Goal: Information Seeking & Learning: Learn about a topic

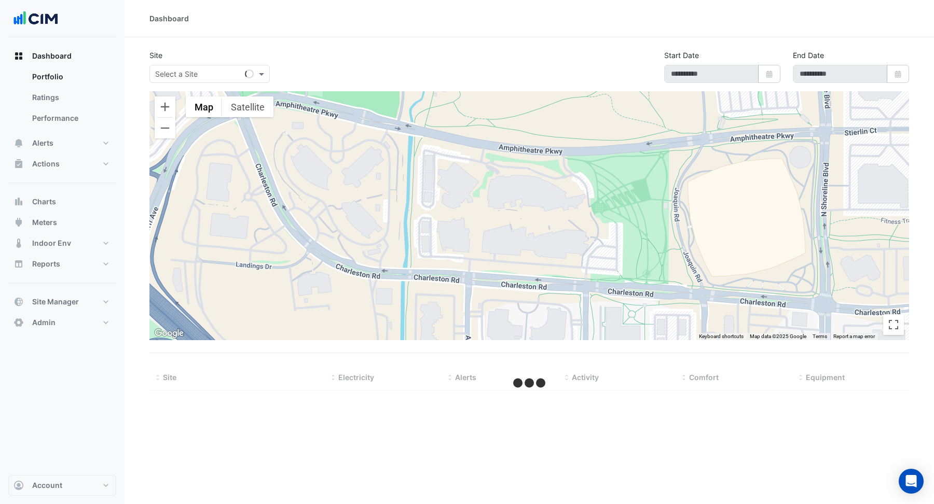
type input "**********"
select select "***"
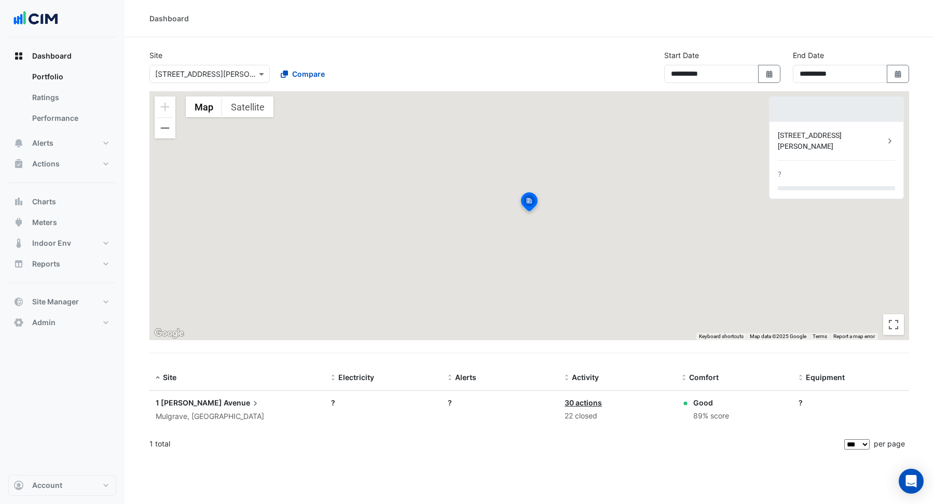
click at [205, 71] on input "text" at bounding box center [199, 74] width 88 height 11
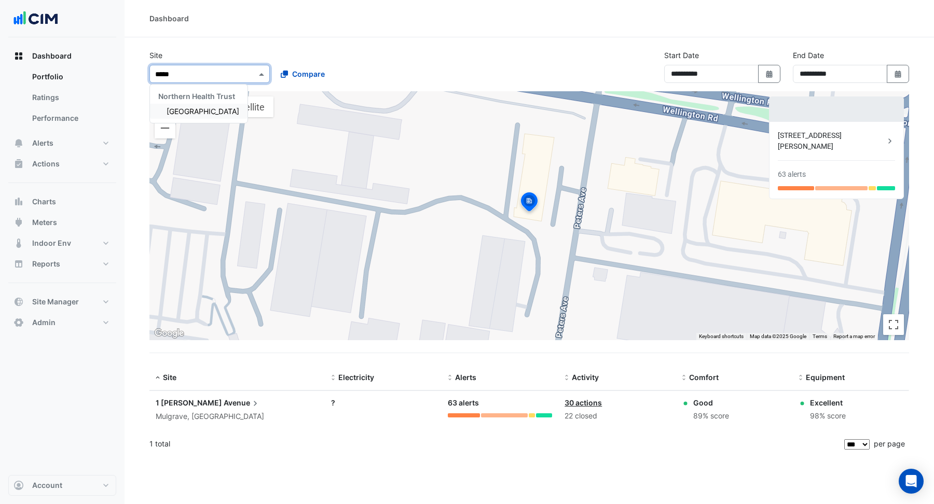
type input "******"
click at [204, 109] on span "Causeway Hospital" at bounding box center [203, 111] width 73 height 9
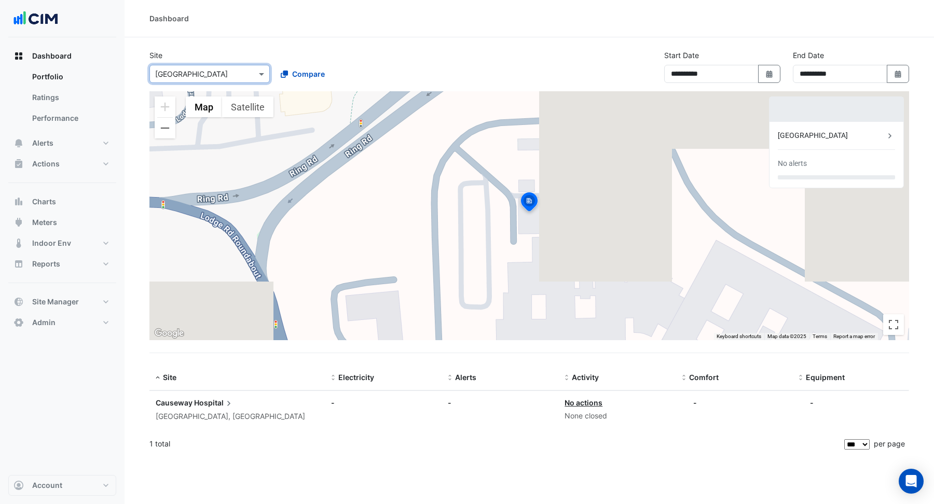
click at [553, 66] on div "**********" at bounding box center [529, 71] width 772 height 42
click at [253, 110] on button "Satellite" at bounding box center [247, 106] width 51 height 21
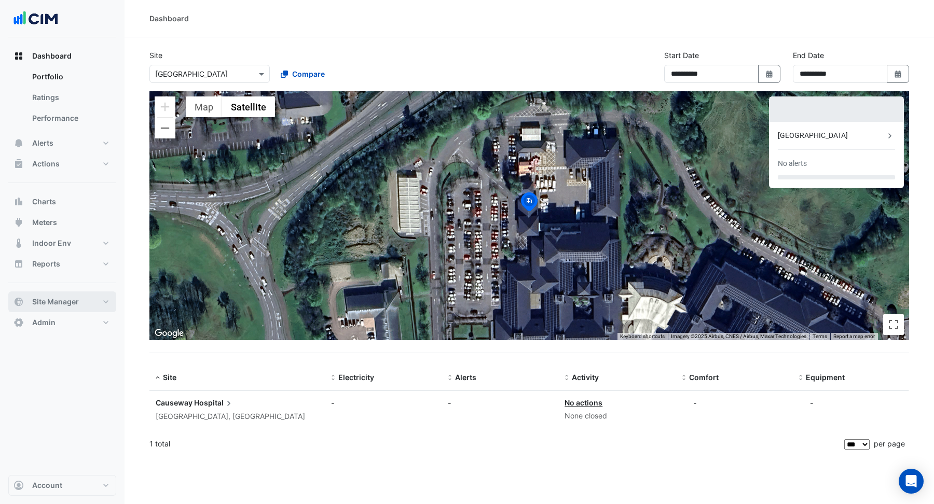
click at [65, 293] on button "Site Manager" at bounding box center [62, 302] width 108 height 21
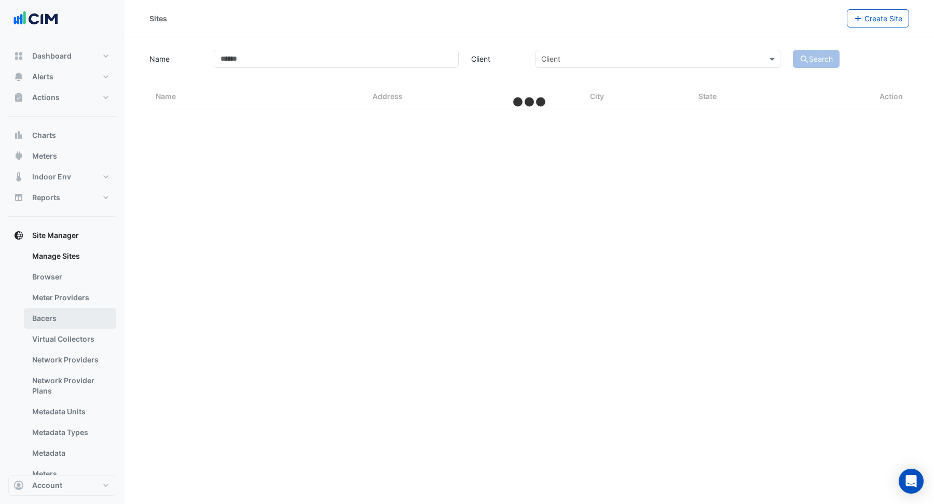
select select "***"
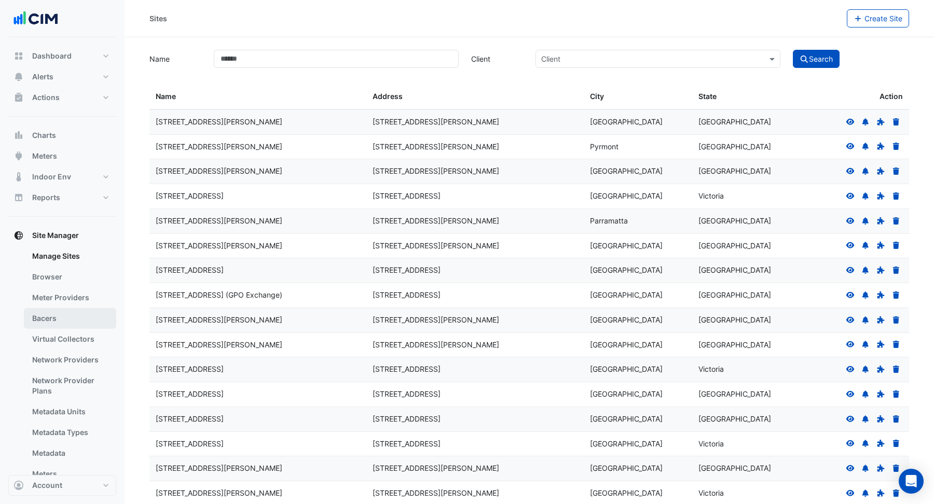
click at [78, 321] on link "Bacers" at bounding box center [70, 318] width 92 height 21
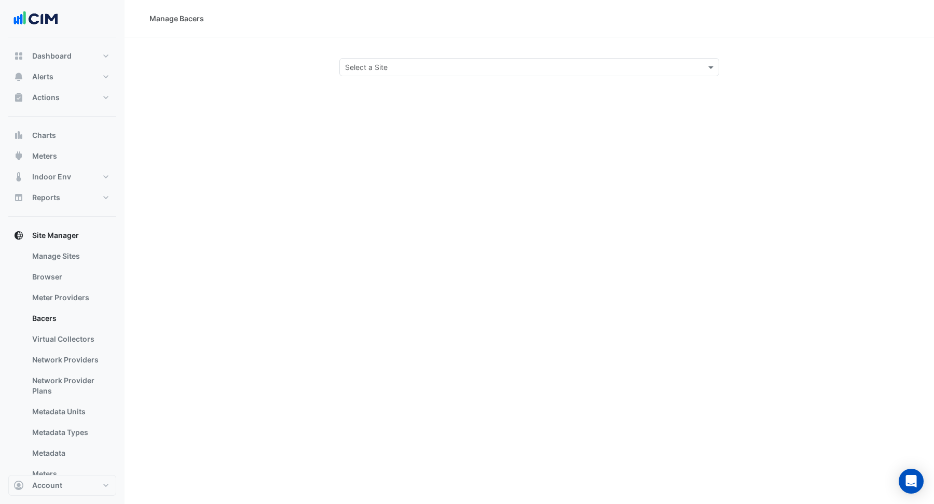
click at [445, 57] on section "Select a Site" at bounding box center [529, 56] width 809 height 39
click at [445, 67] on input "text" at bounding box center [519, 67] width 348 height 11
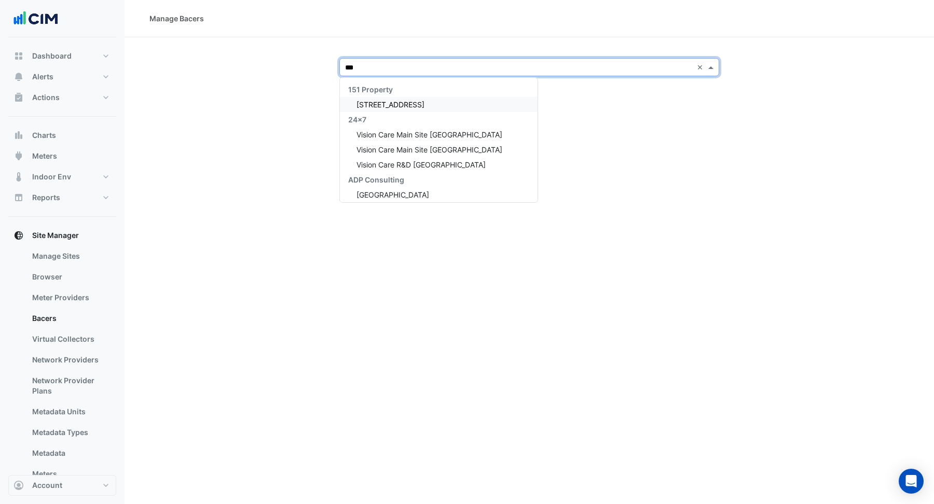
type input "****"
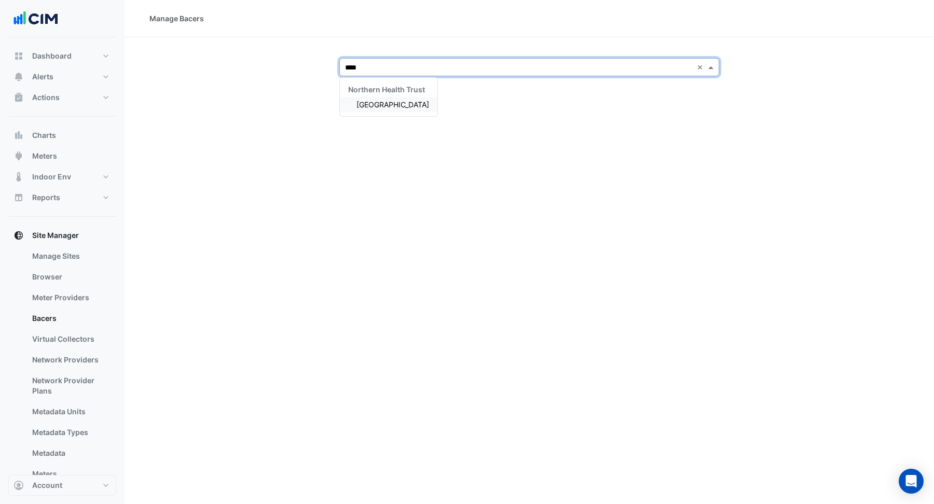
click at [404, 105] on span "Causeway Hospital" at bounding box center [392, 104] width 73 height 9
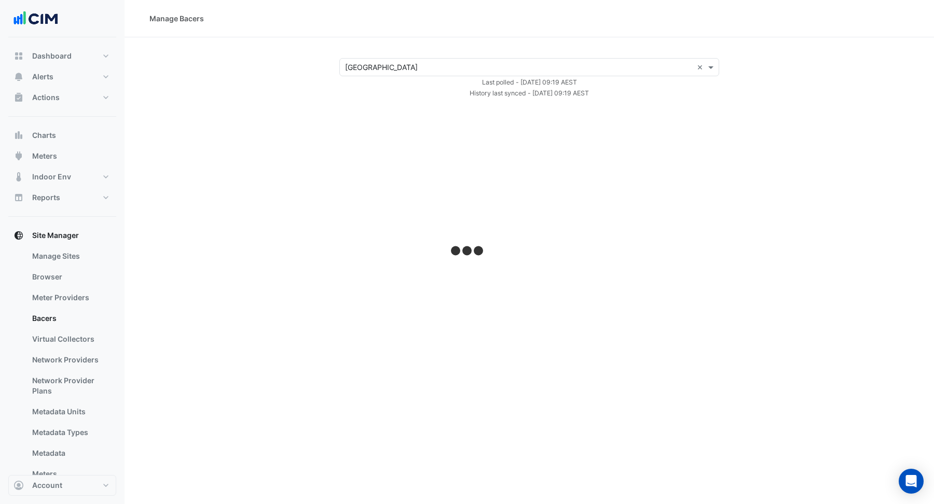
select select "***"
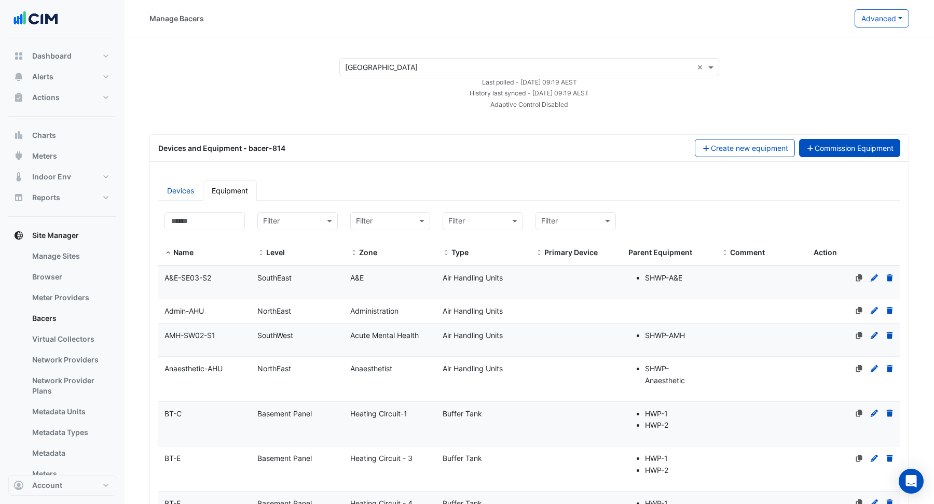
click at [845, 146] on button "Commission Equipment" at bounding box center [850, 148] width 102 height 18
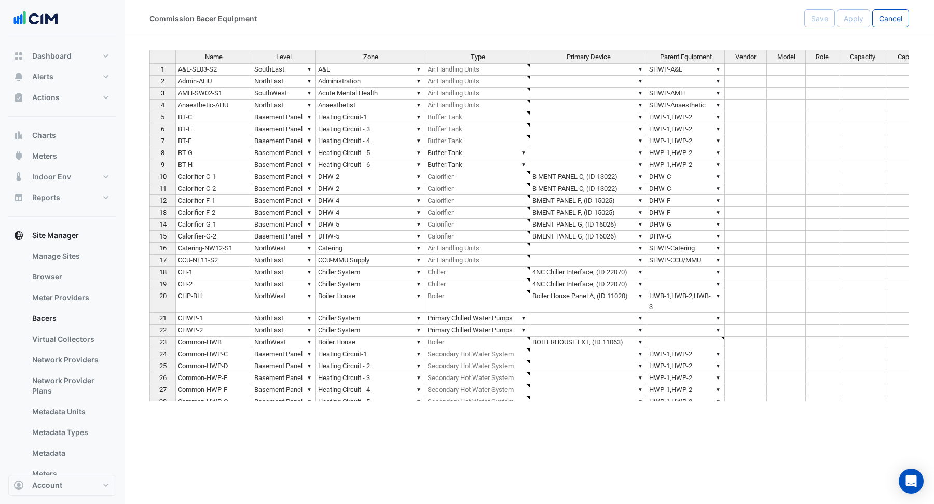
type textarea "**********"
click at [479, 58] on span "Type" at bounding box center [478, 56] width 15 height 7
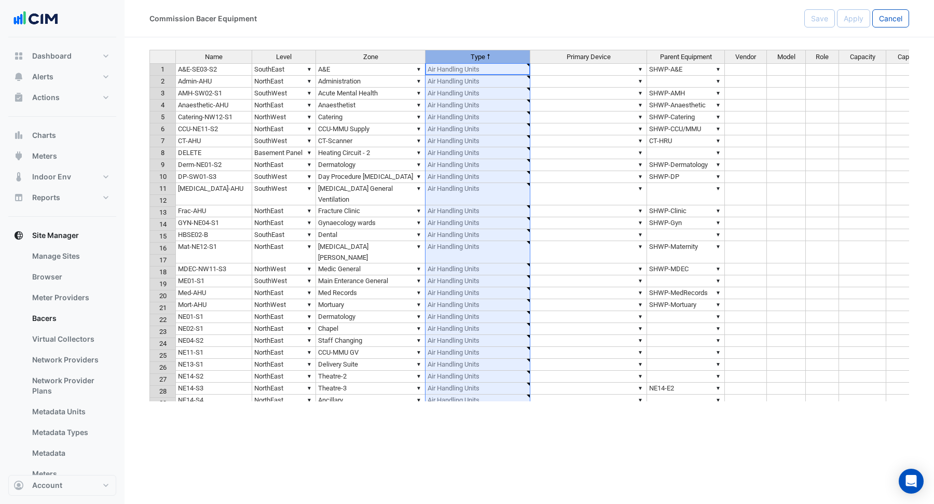
click at [213, 76] on td "Admin-AHU" at bounding box center [213, 82] width 77 height 12
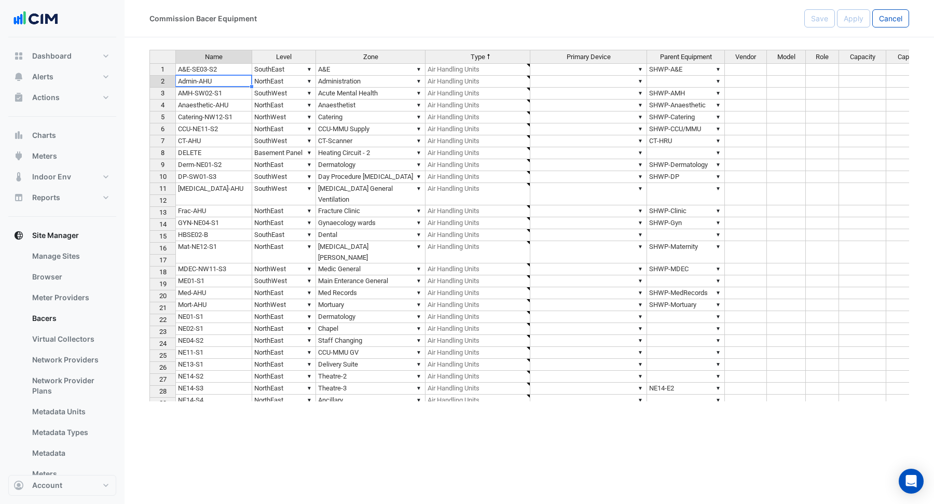
click at [230, 69] on td "A&E-SE03-S2" at bounding box center [213, 69] width 77 height 12
click at [149, 86] on div "Name Level Zone Type Primary Device Parent Equipment Vendor Model Role Capacity…" at bounding box center [149, 252] width 0 height 405
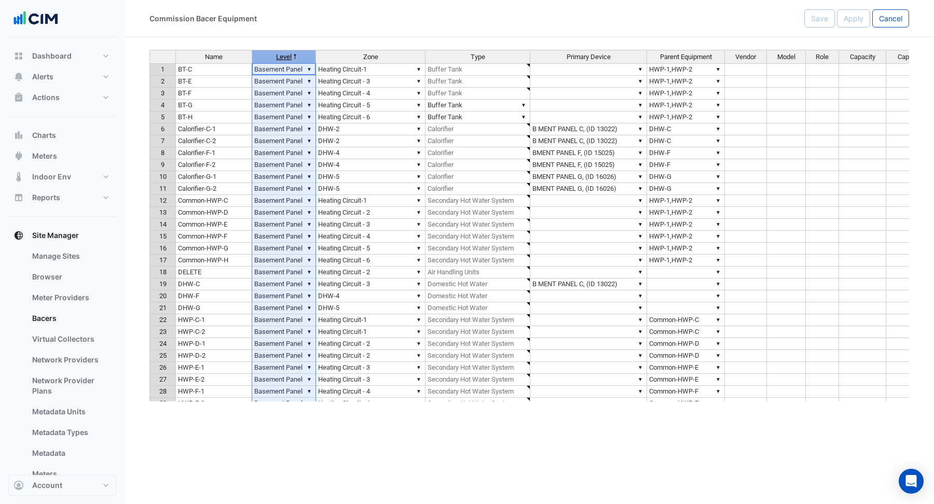
click at [285, 58] on span "Level" at bounding box center [284, 56] width 16 height 7
click at [285, 55] on span "Level" at bounding box center [284, 56] width 16 height 7
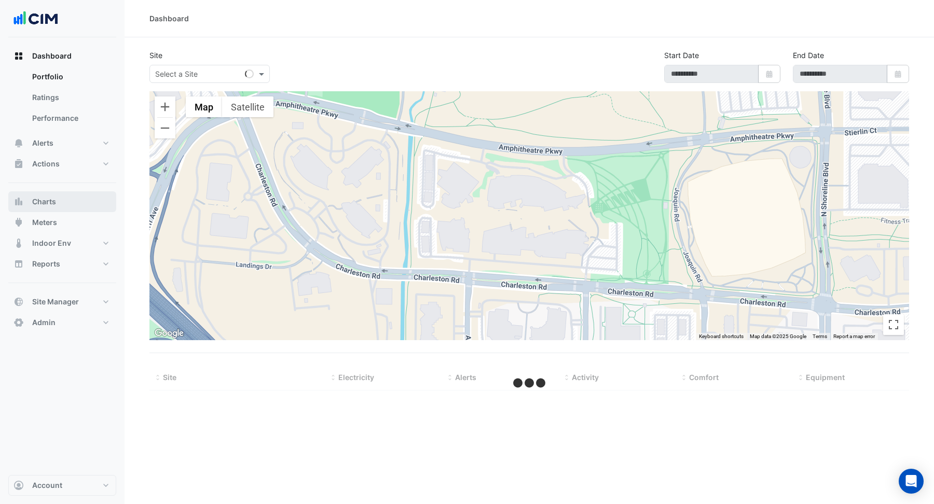
click at [59, 201] on button "Charts" at bounding box center [62, 201] width 108 height 21
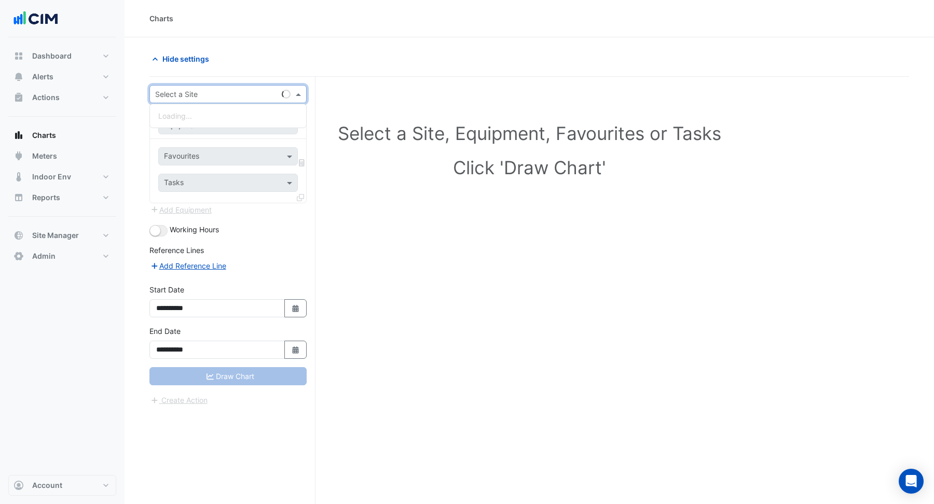
click at [215, 90] on input "text" at bounding box center [217, 94] width 125 height 11
type input "********"
click at [227, 127] on span "Causeway Hospital" at bounding box center [203, 131] width 73 height 9
click at [226, 129] on input "text" at bounding box center [217, 125] width 107 height 11
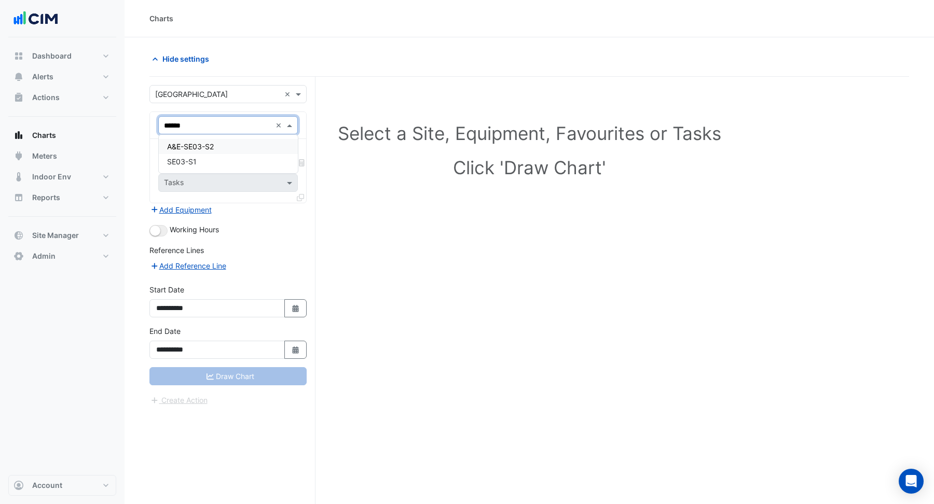
type input "*******"
click at [214, 154] on div "SE03-S1" at bounding box center [228, 146] width 139 height 15
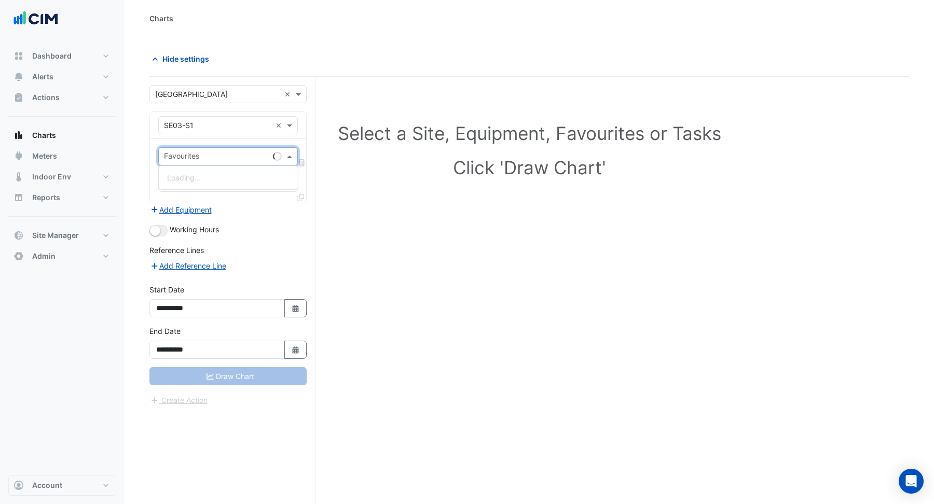
click at [214, 150] on div "Favourites" at bounding box center [214, 156] width 110 height 16
type input "*"
type input "******"
click at [297, 174] on span "Unit Zone Damper Position (Open/Close) - SouthEast, A&E Conditioned" at bounding box center [287, 177] width 240 height 9
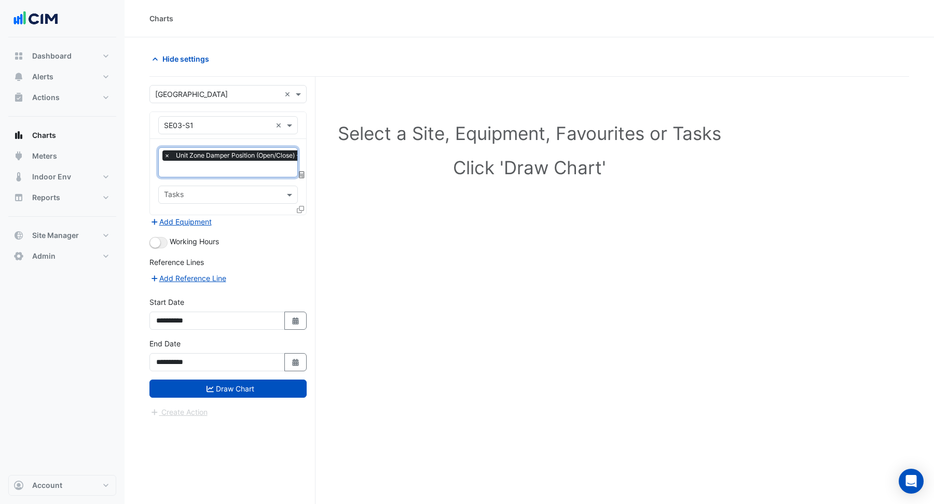
click at [241, 166] on input "text" at bounding box center [276, 169] width 225 height 11
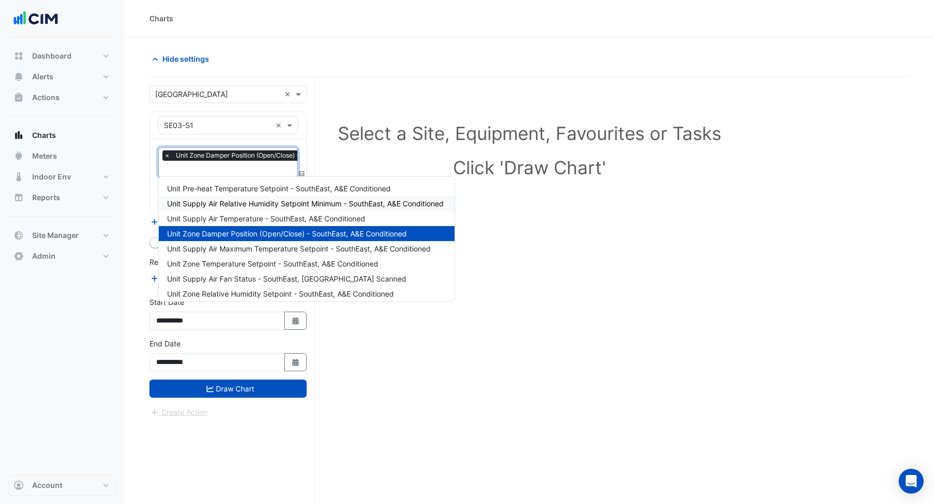
click at [241, 192] on span "Unit Pre-heat Temperature Setpoint - SouthEast, A&E Conditioned" at bounding box center [279, 188] width 224 height 9
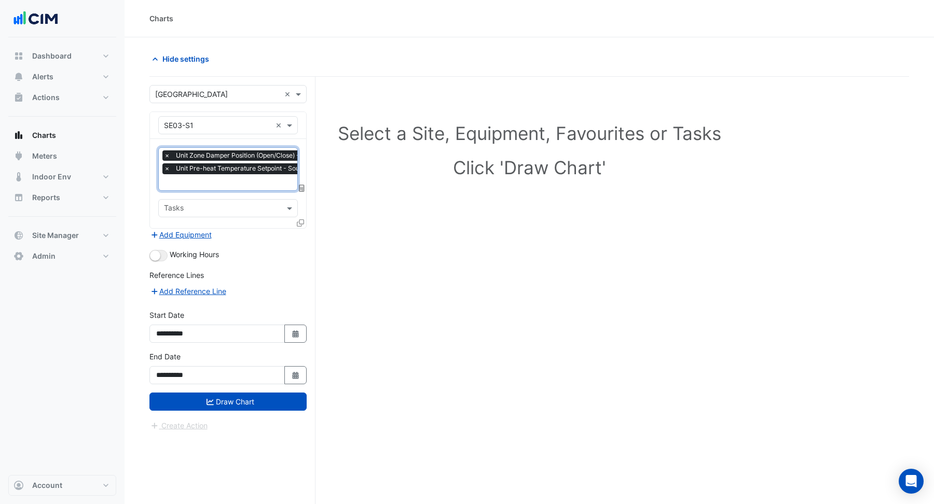
click at [240, 179] on input "text" at bounding box center [276, 183] width 225 height 11
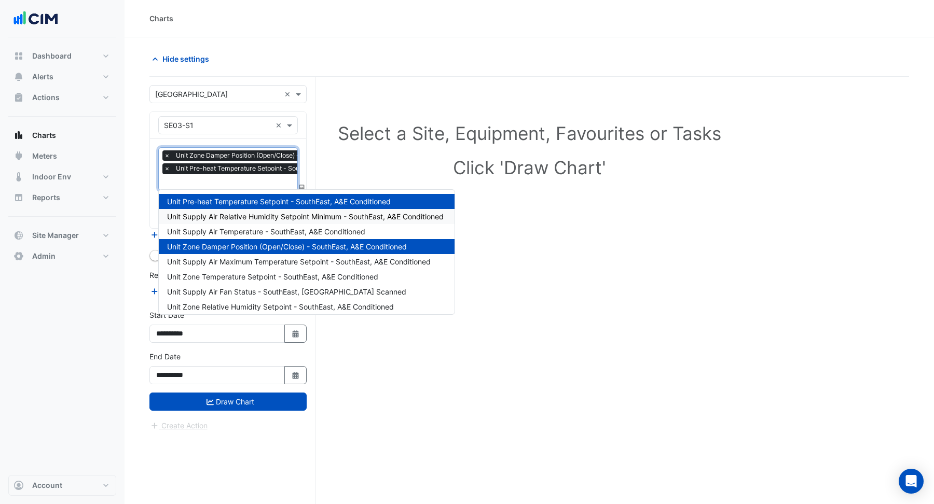
click at [237, 221] on div "Unit Supply Air Relative Humidity Setpoint Minimum - SouthEast, A&E Conditioned" at bounding box center [307, 216] width 296 height 15
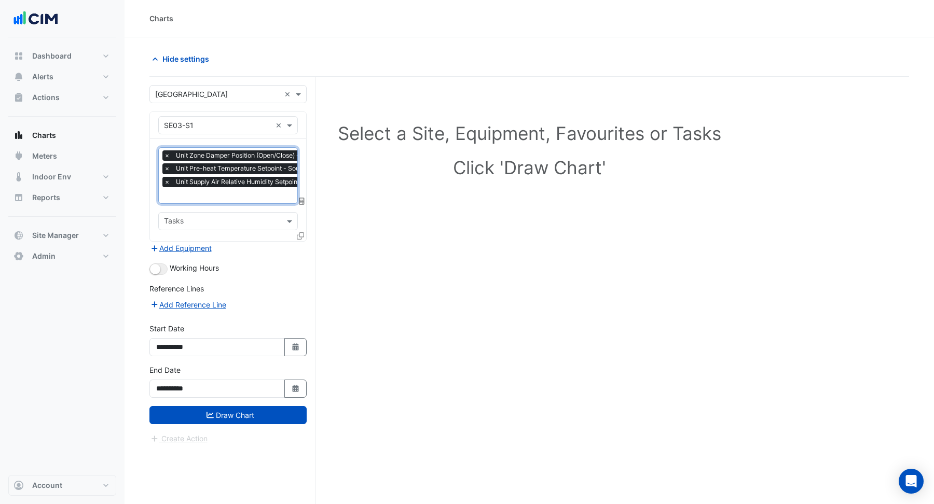
click at [240, 198] on input "text" at bounding box center [293, 196] width 258 height 11
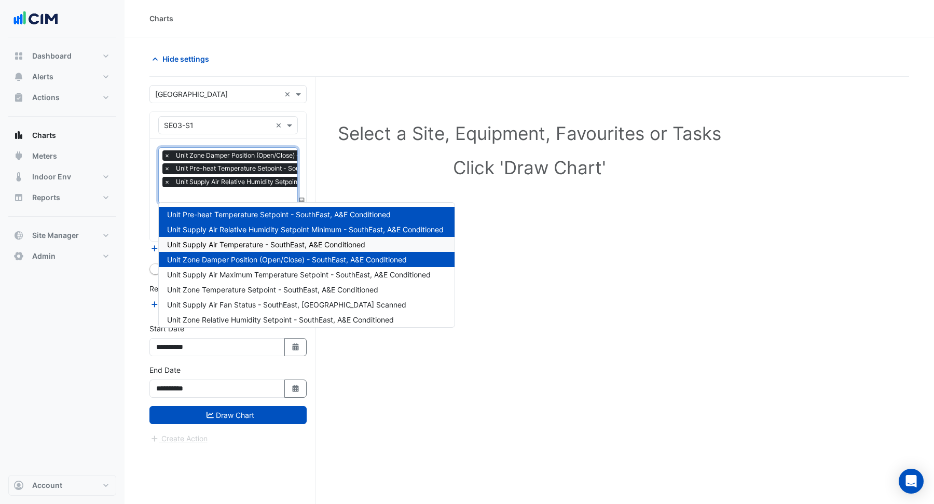
click at [248, 243] on span "Unit Supply Air Temperature - SouthEast, A&E Conditioned" at bounding box center [266, 244] width 198 height 9
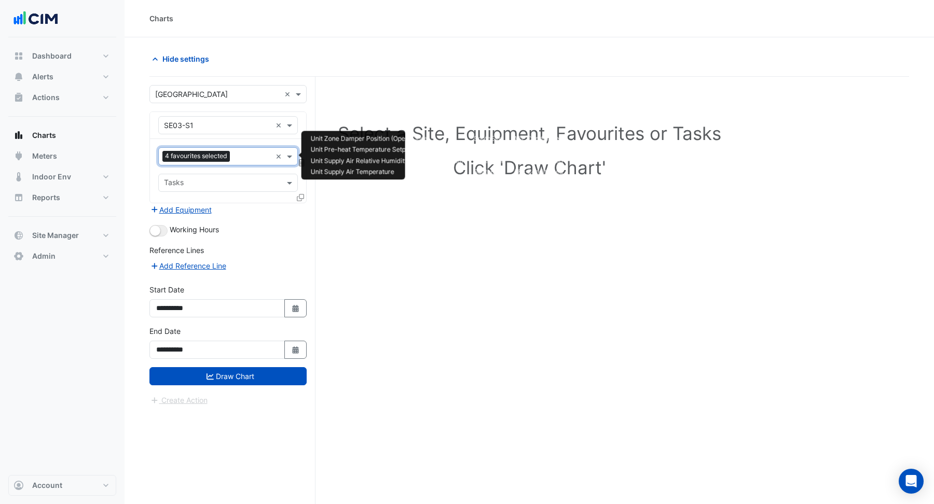
click at [235, 156] on input "text" at bounding box center [252, 157] width 37 height 11
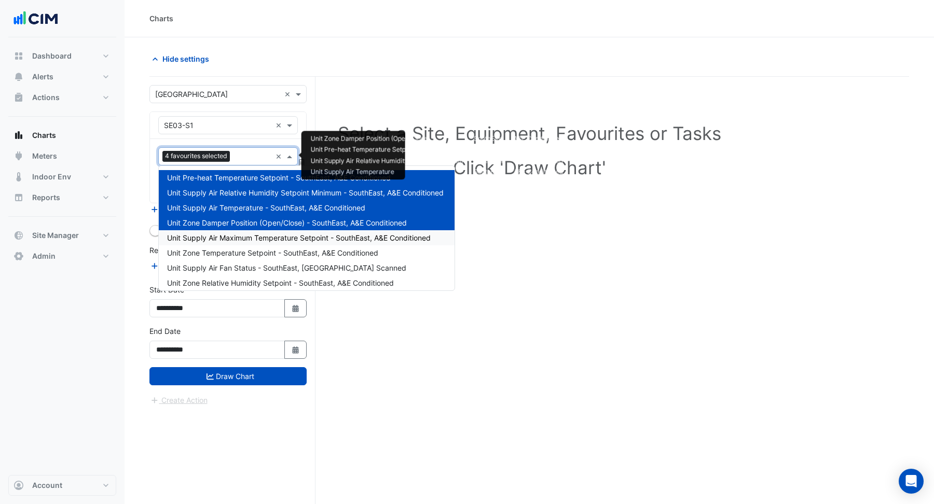
click at [246, 241] on span "Unit Supply Air Maximum Temperature Setpoint - SouthEast, A&E Conditioned" at bounding box center [299, 237] width 264 height 9
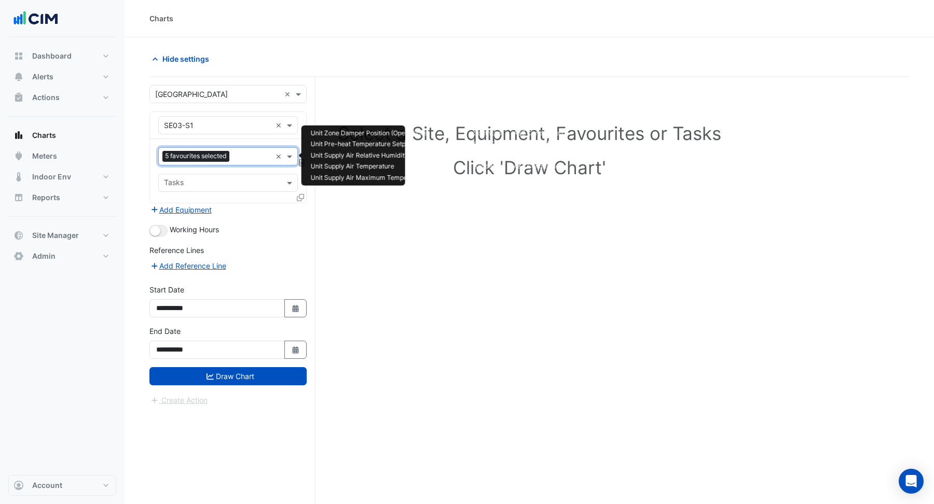
click at [242, 152] on input "text" at bounding box center [252, 157] width 38 height 11
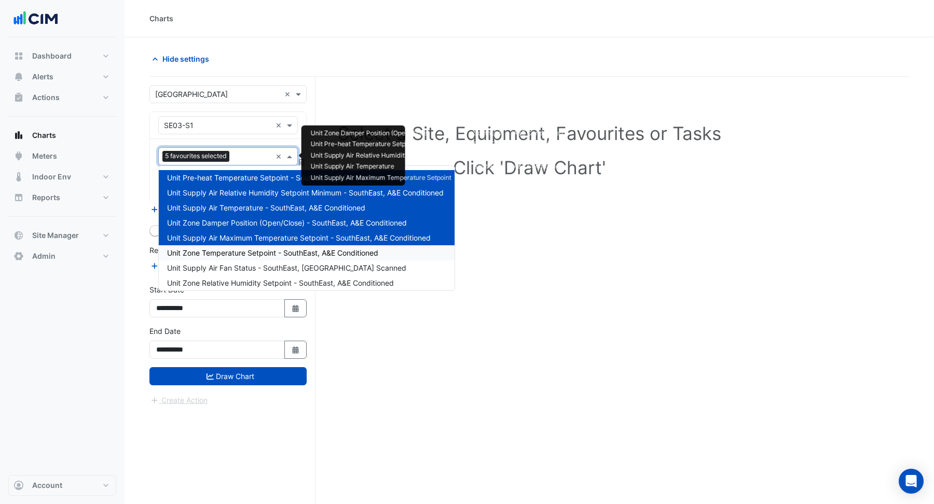
click at [242, 255] on span "Unit Zone Temperature Setpoint - SouthEast, A&E Conditioned" at bounding box center [272, 253] width 211 height 9
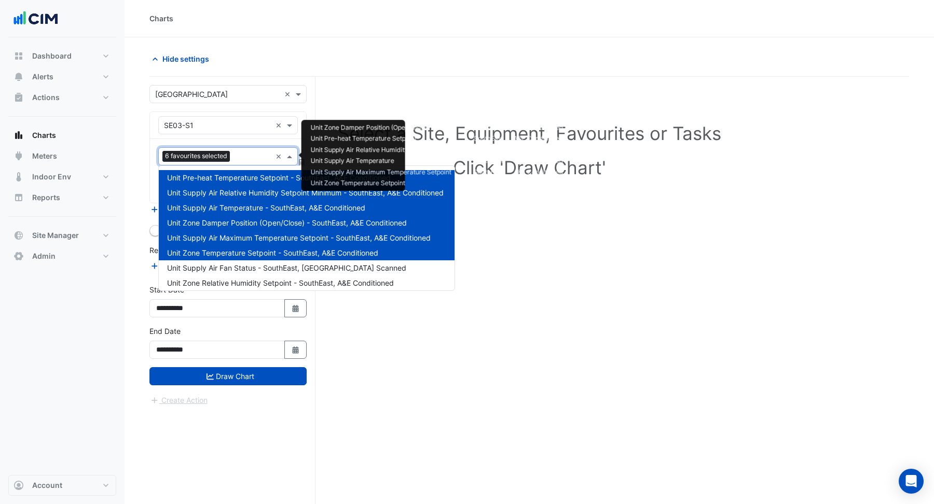
click at [240, 158] on input "text" at bounding box center [252, 157] width 37 height 11
click at [245, 273] on div "Unit Supply Air Fan Status - SouthEast, CT Scanned" at bounding box center [307, 267] width 296 height 15
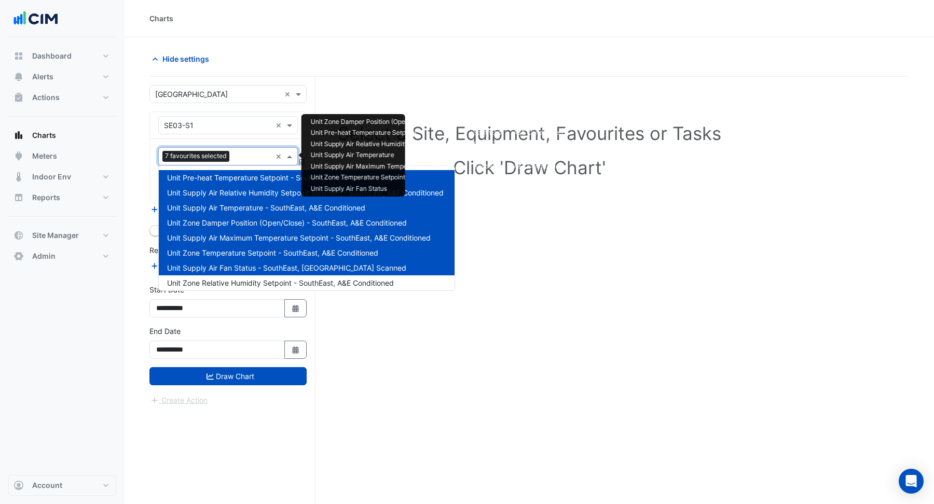
click at [242, 156] on input "text" at bounding box center [252, 157] width 38 height 11
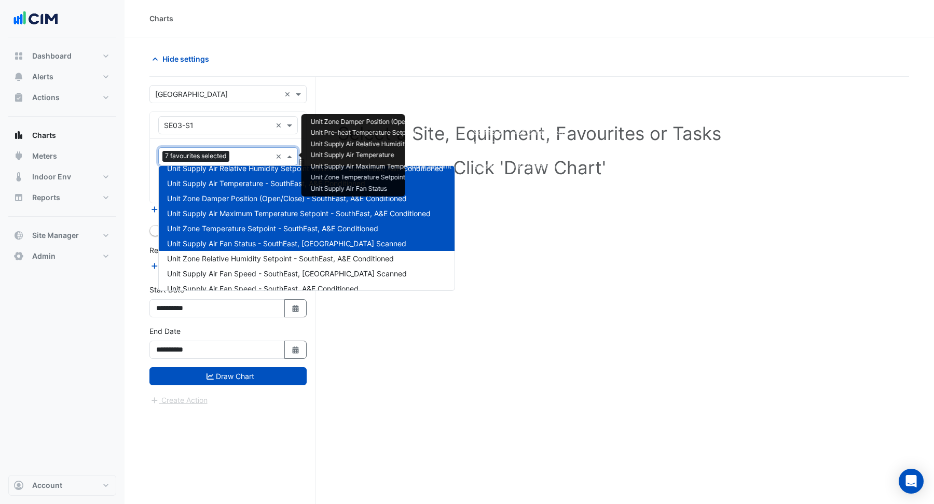
scroll to position [39, 0]
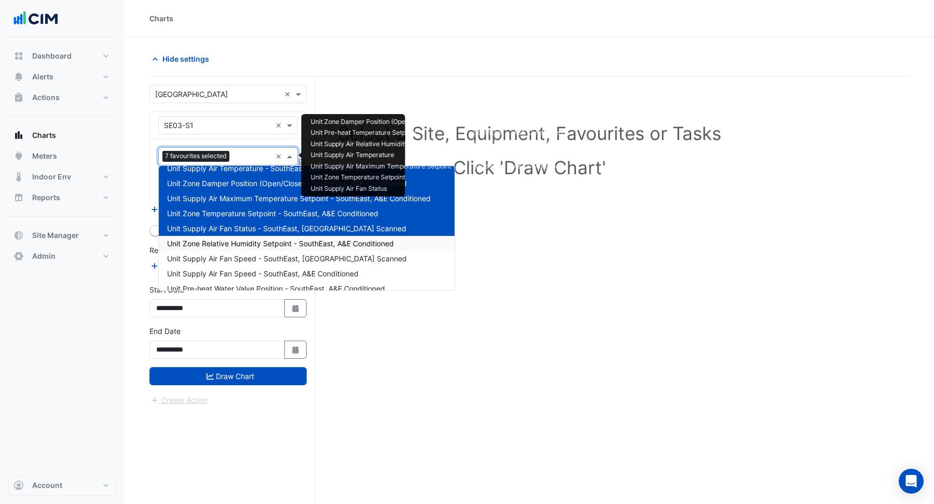
click at [242, 245] on span "Unit Zone Relative Humidity Setpoint - SouthEast, A&E Conditioned" at bounding box center [280, 243] width 227 height 9
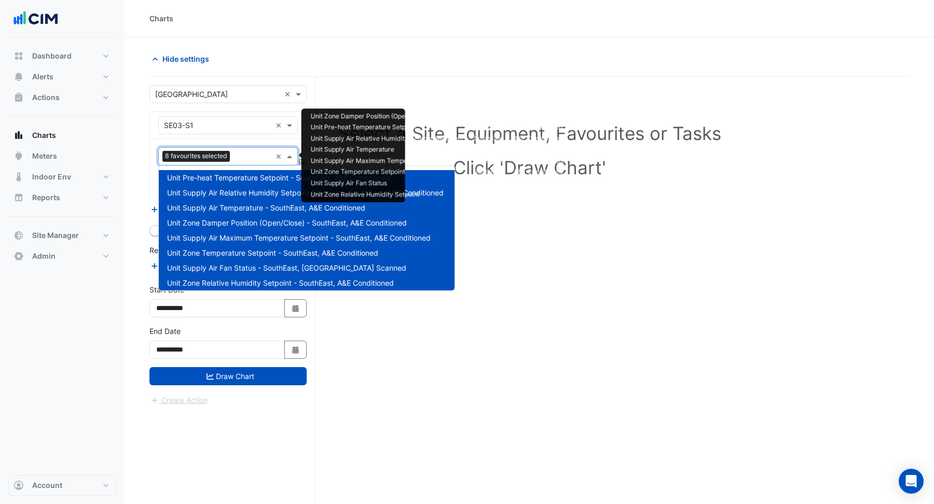
click at [240, 156] on input "text" at bounding box center [252, 157] width 37 height 11
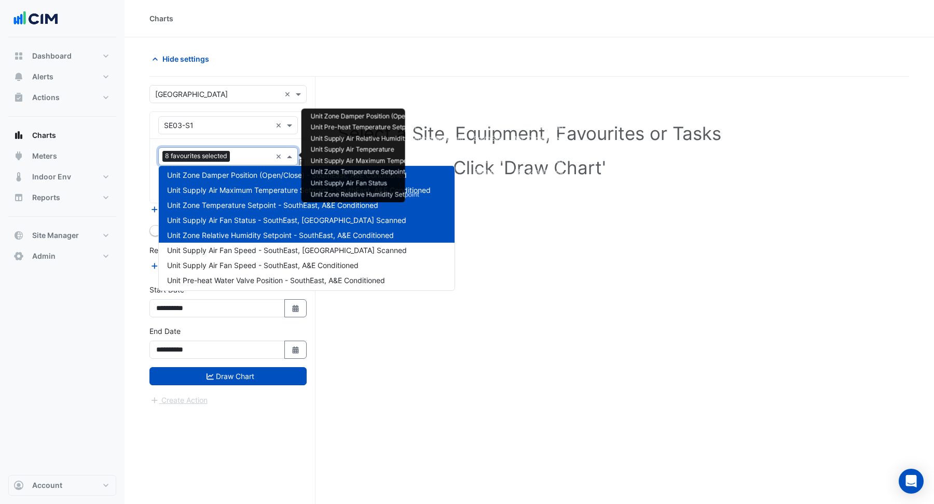
scroll to position [49, 0]
click at [246, 248] on span "Unit Supply Air Fan Speed - SouthEast, CT Scanned" at bounding box center [287, 248] width 240 height 9
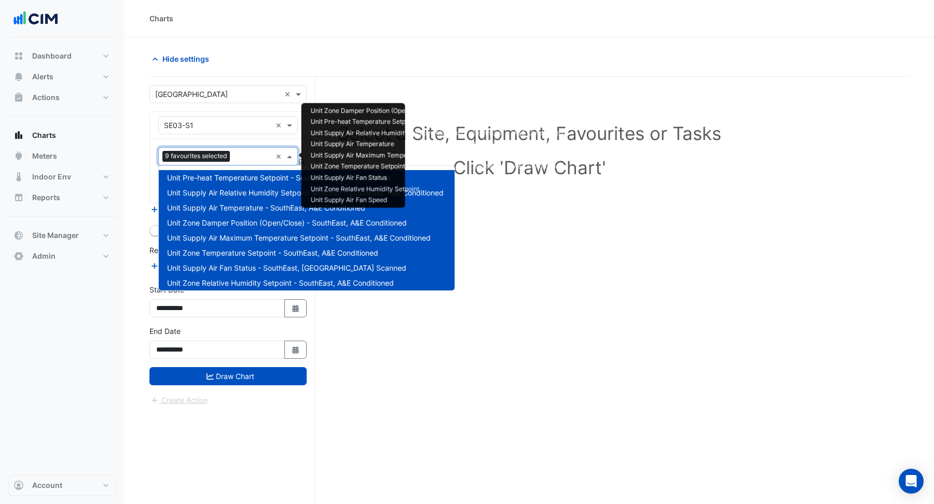
click at [244, 156] on input "text" at bounding box center [252, 157] width 37 height 11
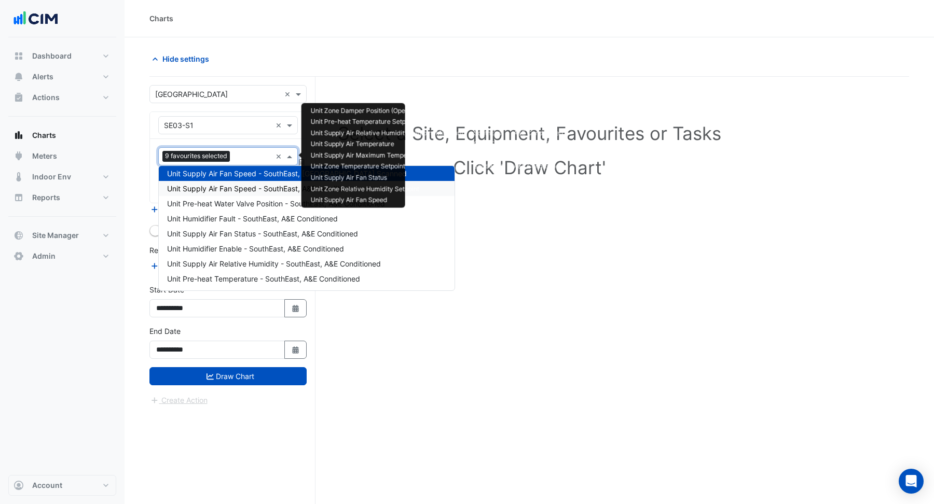
click at [245, 193] on div "Unit Supply Air Fan Speed - SouthEast, A&E Conditioned" at bounding box center [307, 188] width 296 height 15
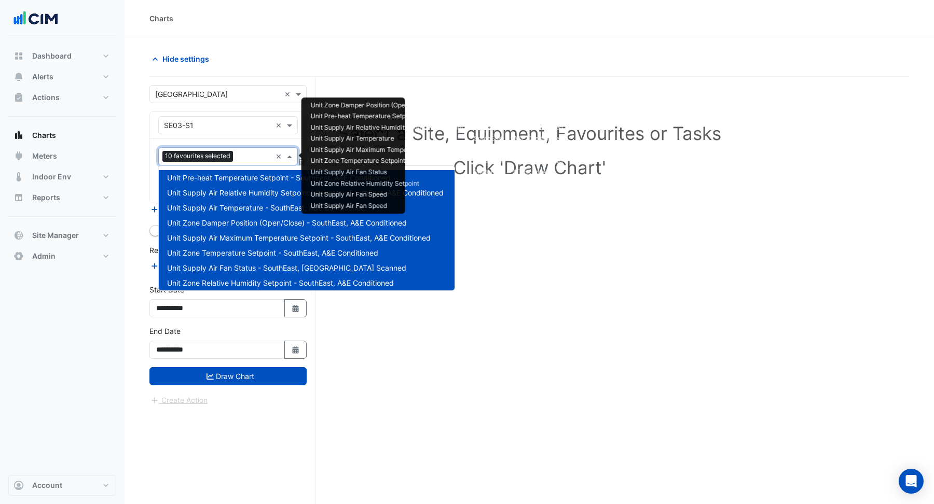
click at [240, 156] on input "text" at bounding box center [254, 157] width 34 height 11
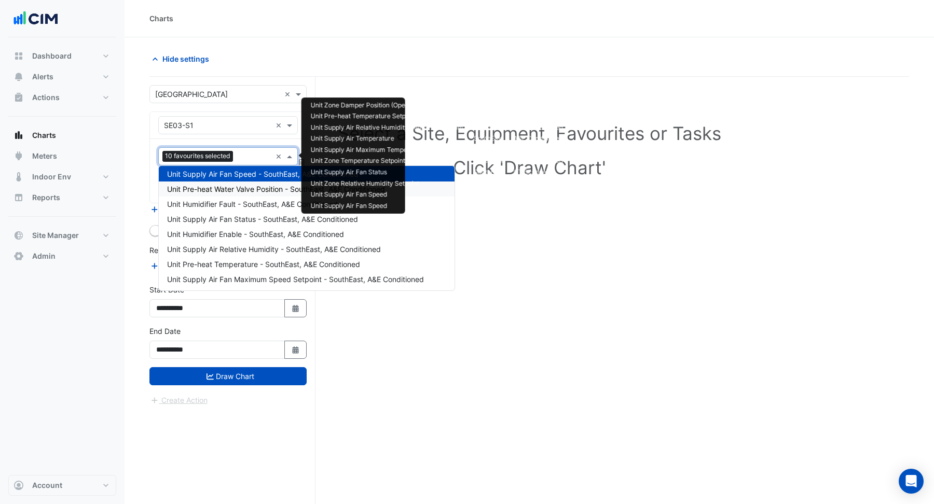
click at [242, 190] on span "Unit Pre-heat Water Valve Position - SouthEast, A&E Conditioned" at bounding box center [276, 189] width 218 height 9
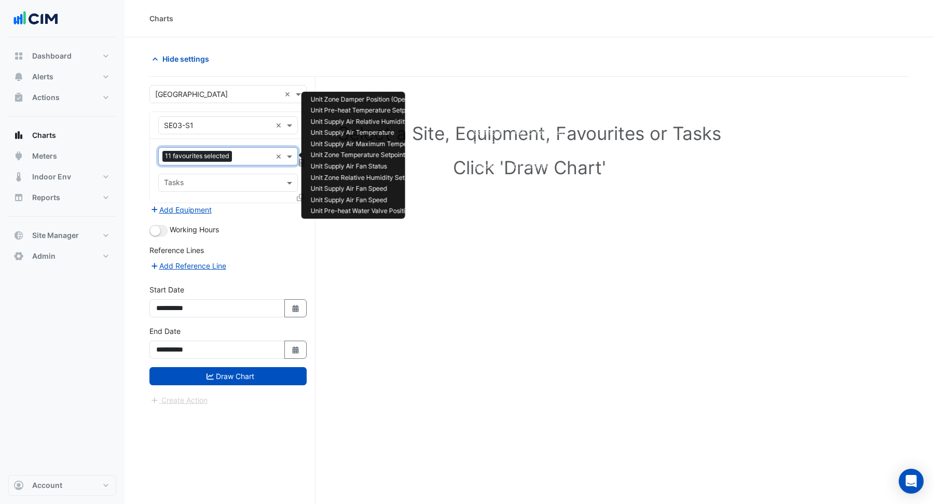
click at [238, 154] on input "text" at bounding box center [253, 157] width 35 height 11
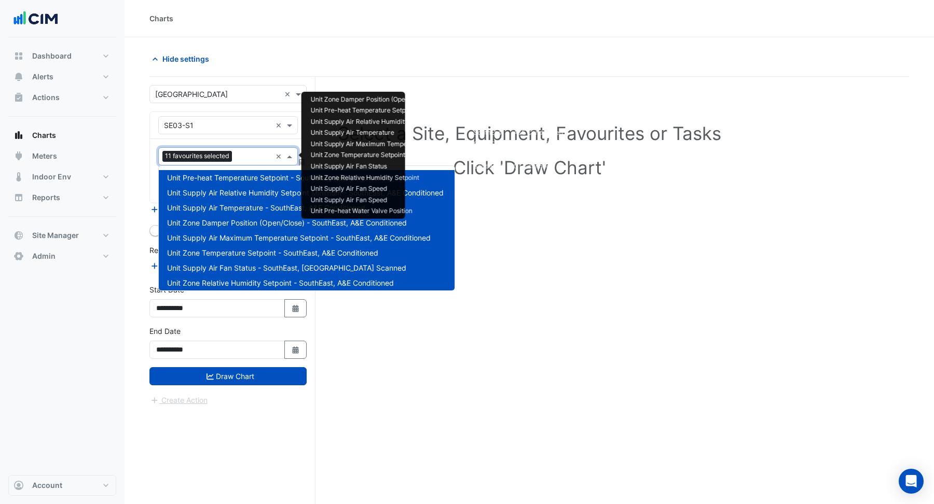
scroll to position [155, 0]
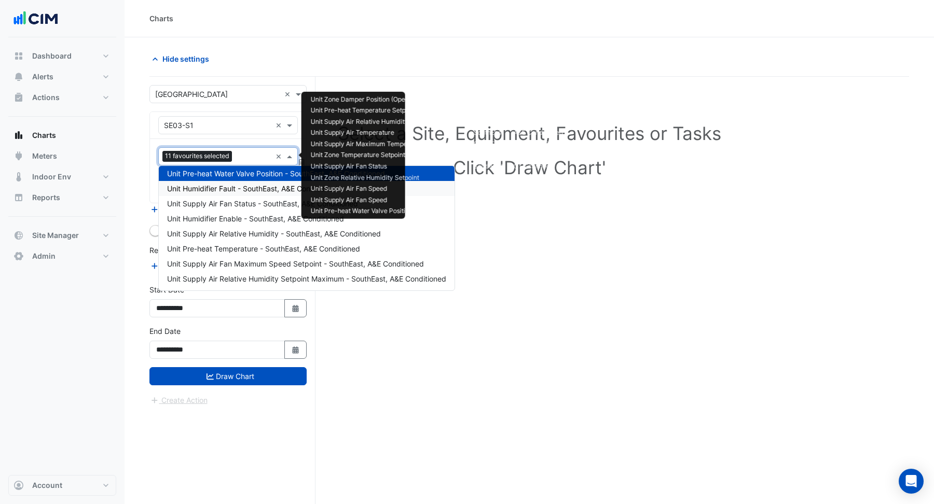
click at [241, 191] on span "Unit Humidifier Fault - SouthEast, A&E Conditioned" at bounding box center [252, 188] width 171 height 9
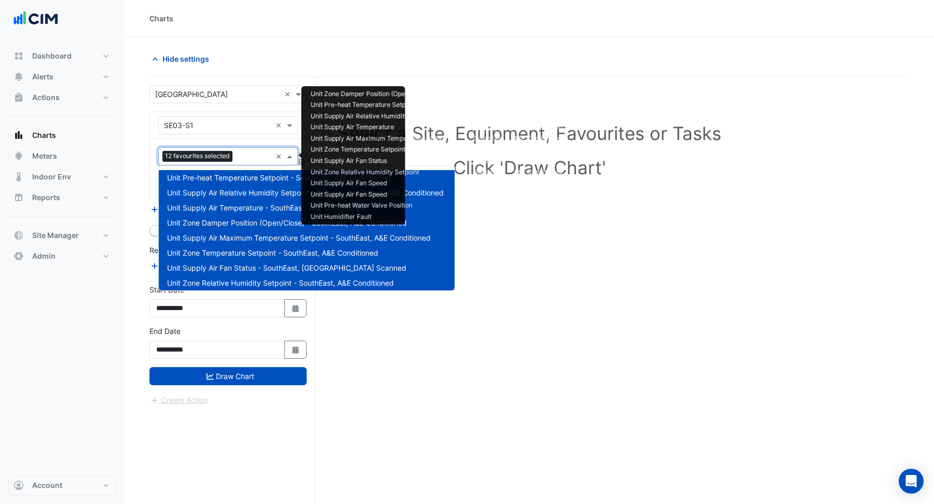
click at [239, 156] on input "text" at bounding box center [254, 157] width 35 height 11
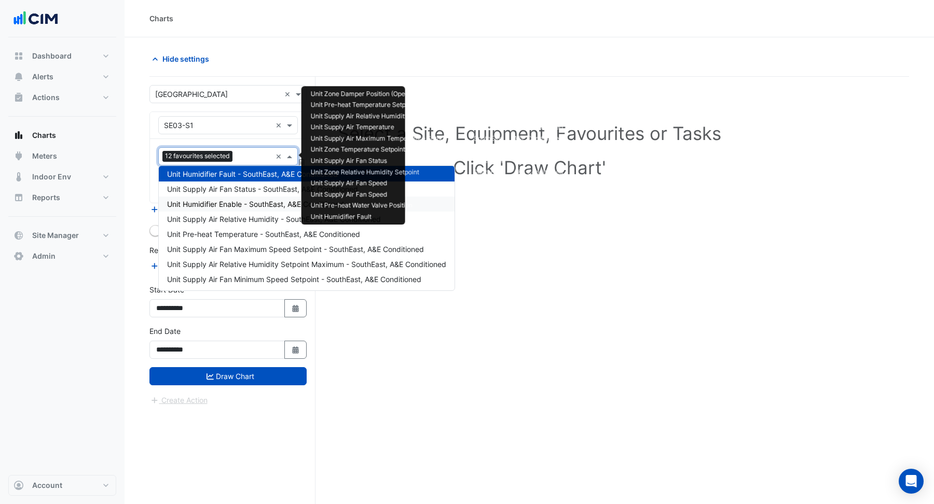
click at [240, 197] on div "Unit Humidifier Enable - SouthEast, A&E Conditioned" at bounding box center [307, 204] width 296 height 15
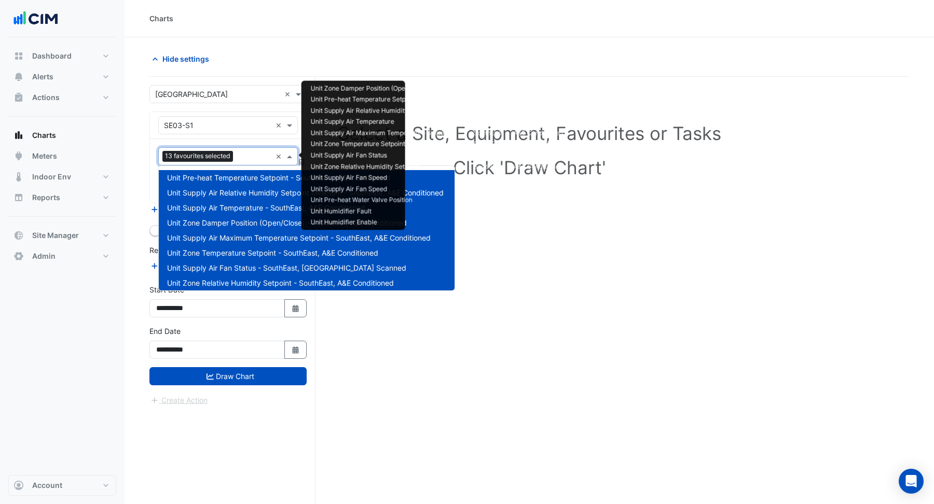
click at [241, 159] on input "text" at bounding box center [254, 157] width 34 height 11
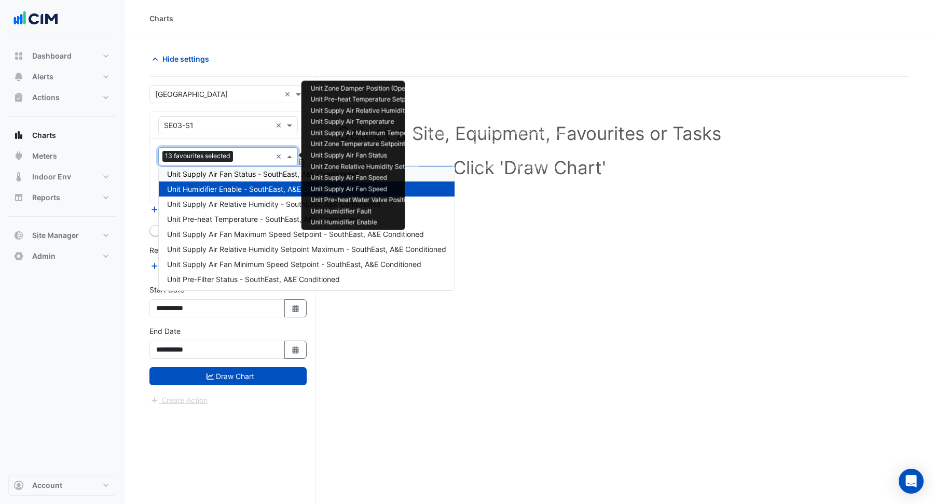
click at [239, 175] on span "Unit Supply Air Fan Status - SouthEast, A&E Conditioned" at bounding box center [262, 174] width 191 height 9
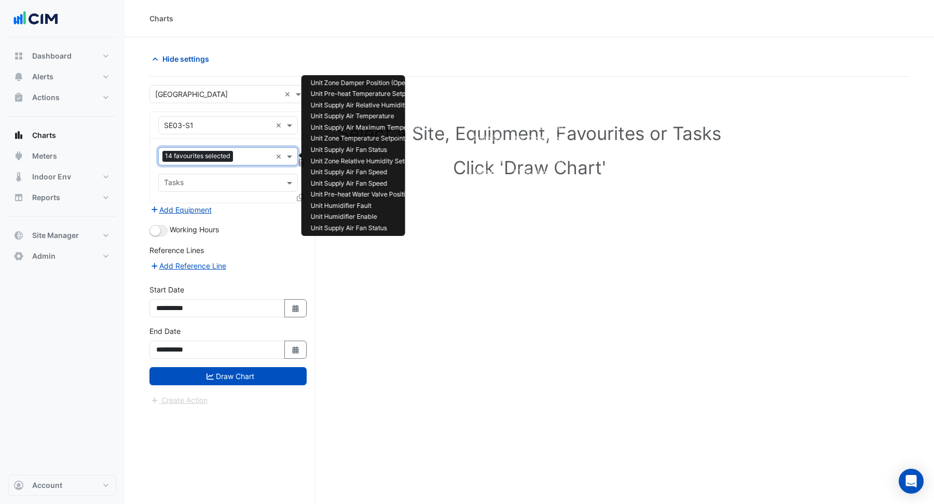
click at [240, 156] on input "text" at bounding box center [254, 157] width 34 height 11
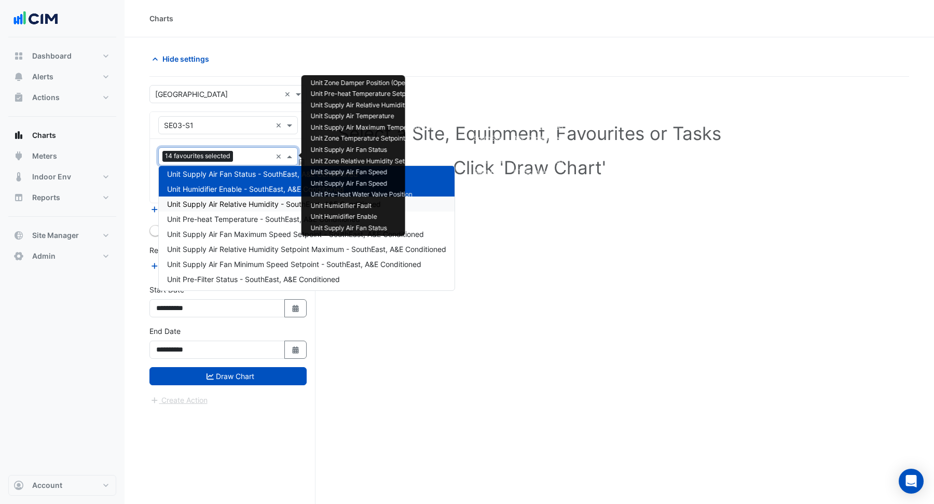
click at [239, 208] on span "Unit Supply Air Relative Humidity - SouthEast, A&E Conditioned" at bounding box center [274, 204] width 214 height 9
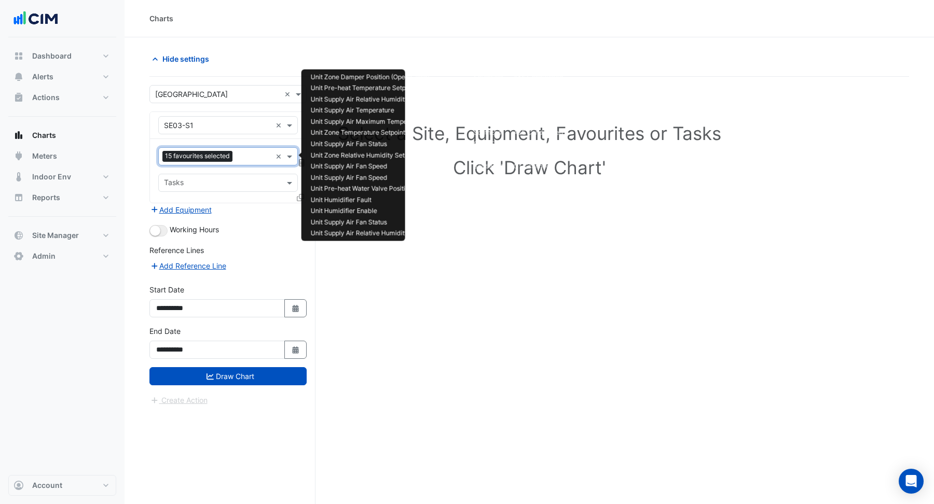
click at [243, 156] on input "text" at bounding box center [254, 157] width 35 height 11
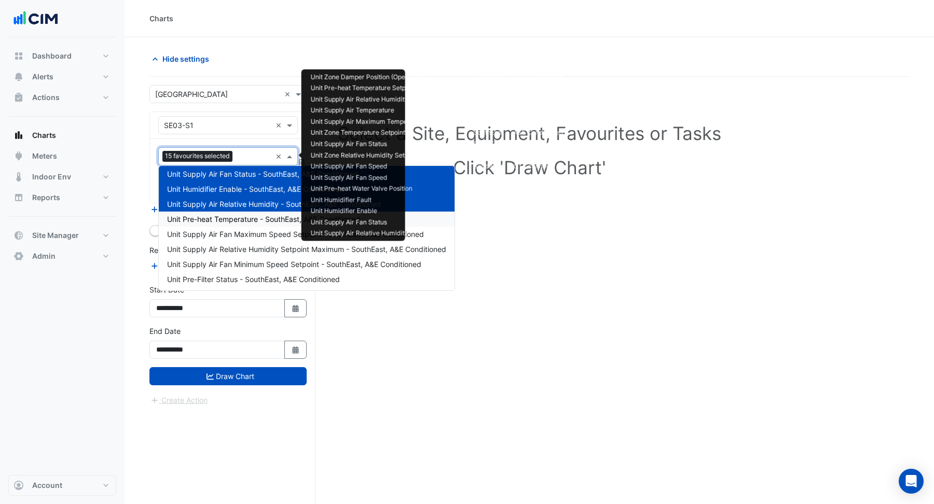
click at [243, 219] on span "Unit Pre-heat Temperature - SouthEast, A&E Conditioned" at bounding box center [263, 219] width 193 height 9
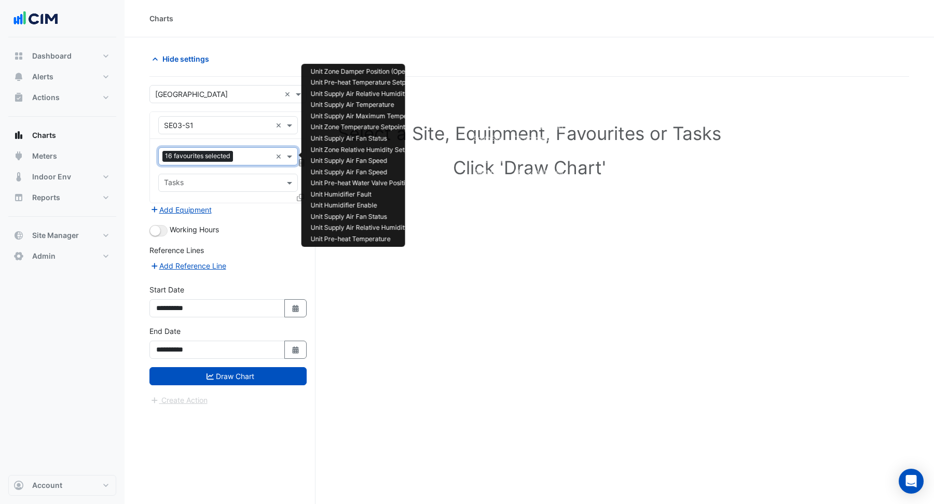
click at [247, 156] on input "text" at bounding box center [254, 157] width 34 height 11
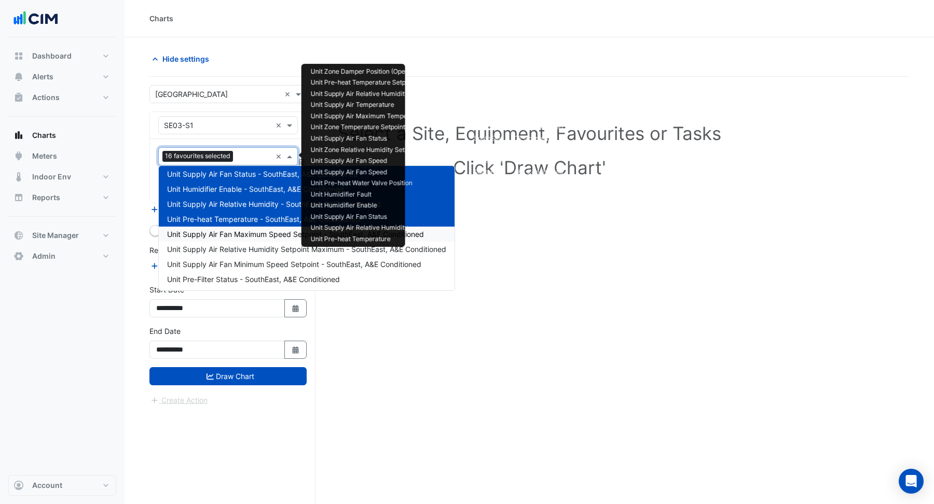
click at [249, 236] on span "Unit Supply Air Fan Maximum Speed Setpoint - SouthEast, A&E Conditioned" at bounding box center [295, 234] width 257 height 9
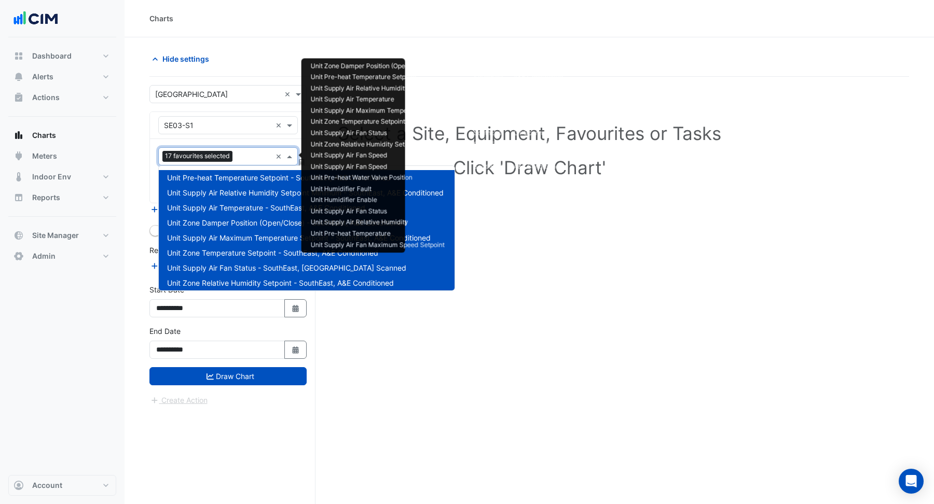
click at [246, 155] on input "text" at bounding box center [254, 157] width 35 height 11
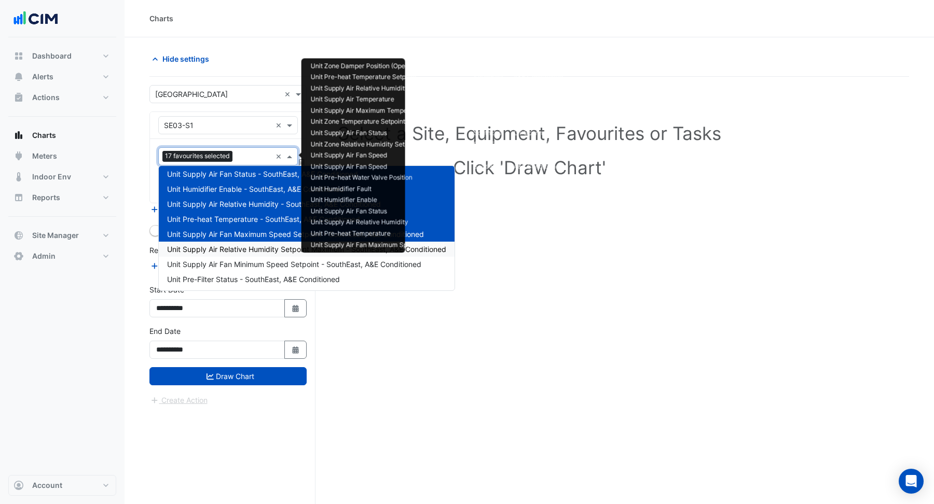
click at [251, 254] on div "Unit Supply Air Relative Humidity Setpoint Maximum - SouthEast, A&E Conditioned" at bounding box center [307, 249] width 296 height 15
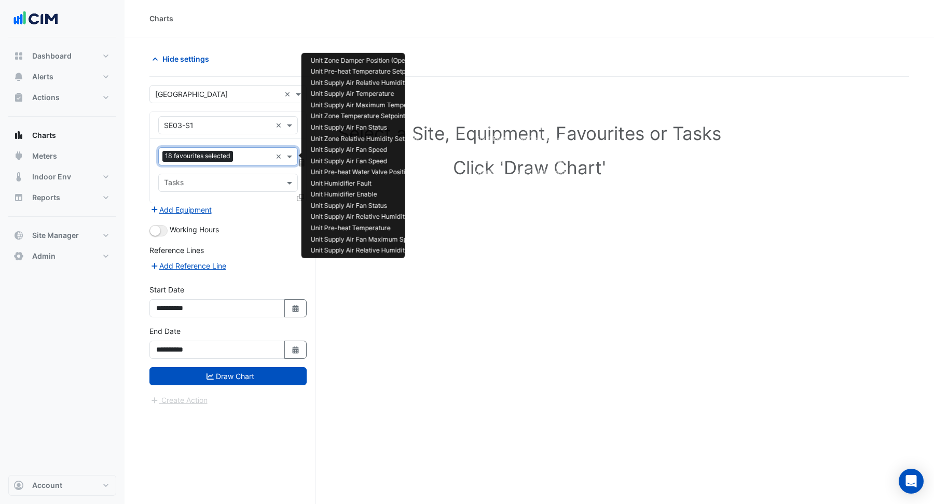
click at [245, 158] on input "text" at bounding box center [254, 157] width 34 height 11
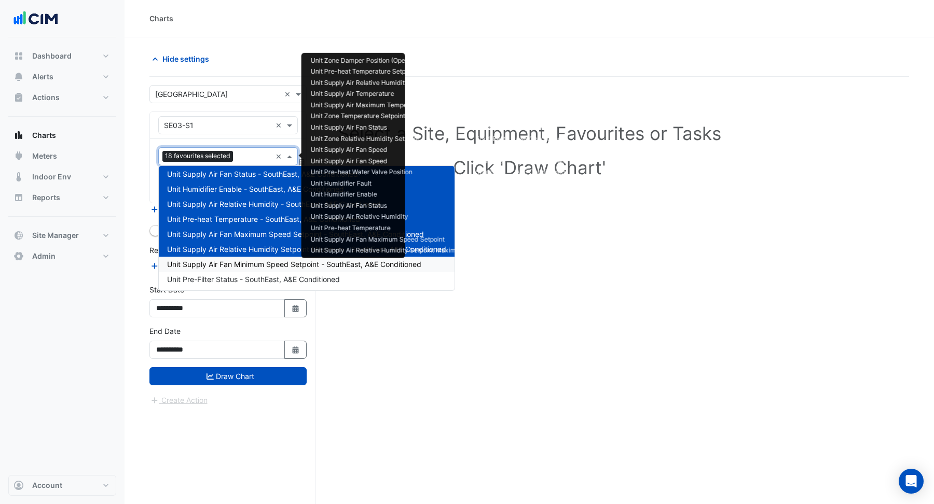
click at [246, 267] on span "Unit Supply Air Fan Minimum Speed Setpoint - SouthEast, A&E Conditioned" at bounding box center [294, 264] width 254 height 9
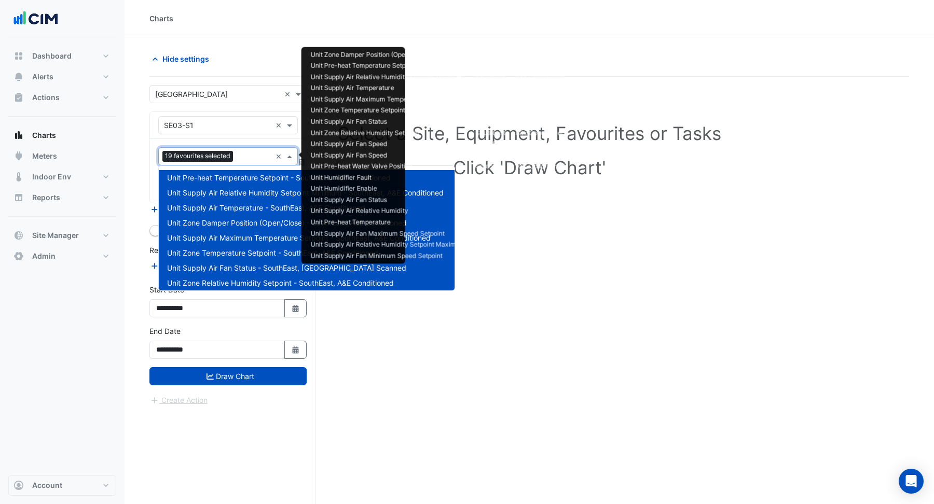
click at [250, 156] on input "text" at bounding box center [254, 157] width 34 height 11
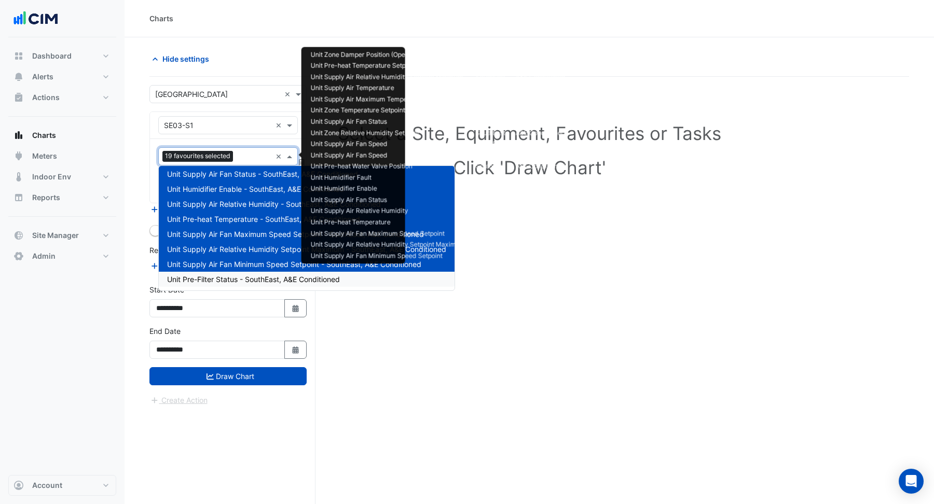
click at [250, 279] on span "Unit Pre-Filter Status - SouthEast, A&E Conditioned" at bounding box center [253, 279] width 173 height 9
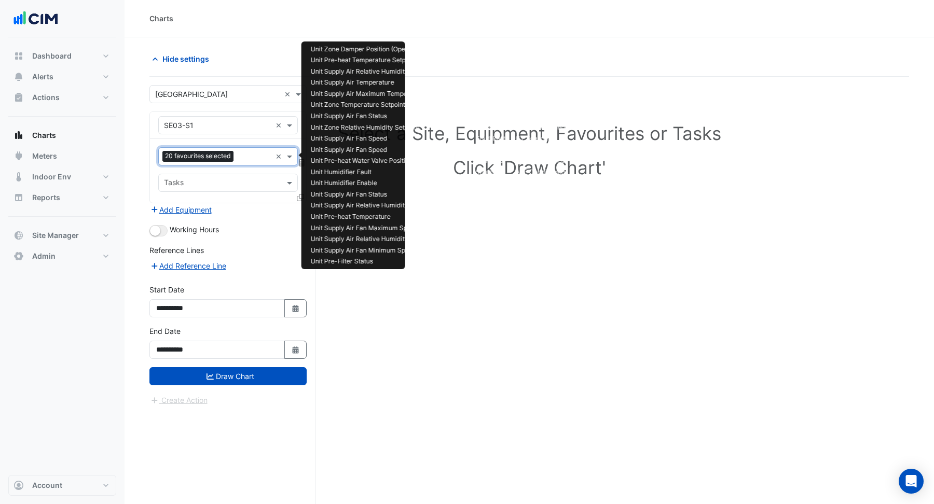
click at [245, 157] on input "text" at bounding box center [255, 157] width 34 height 11
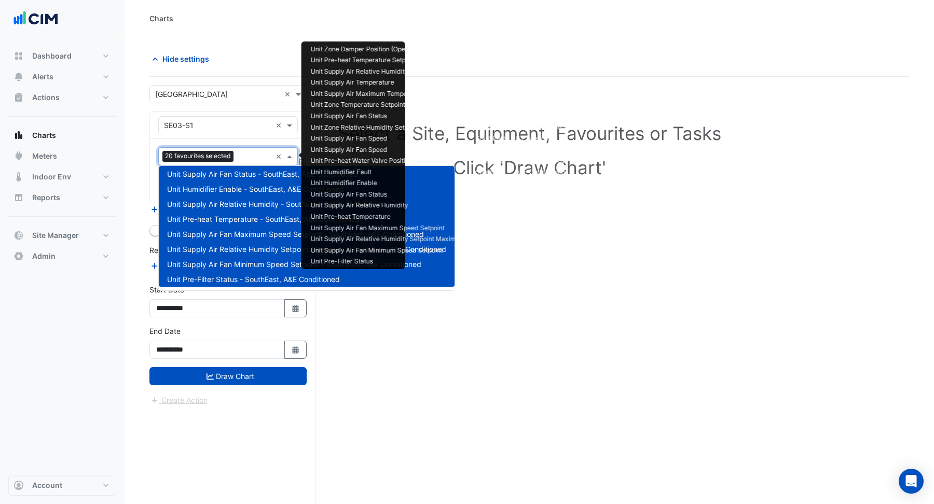
scroll to position [39, 0]
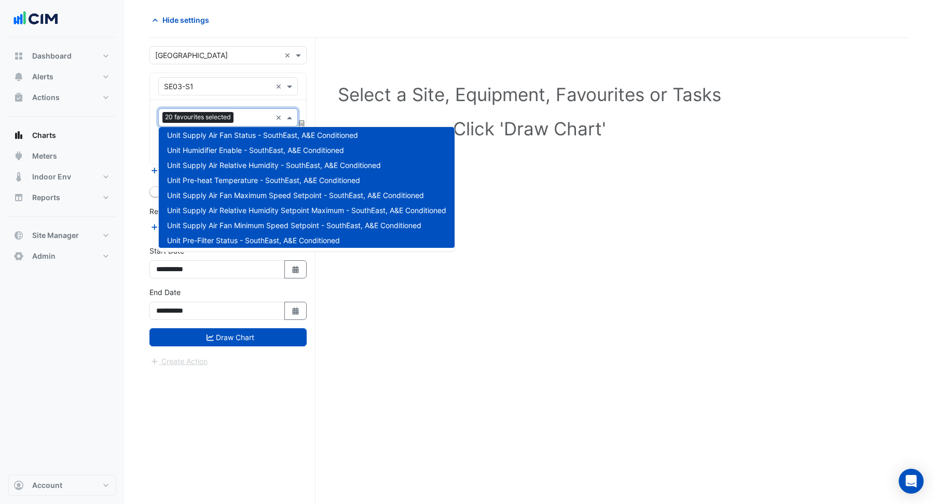
click at [374, 294] on div "Select a Site, Equipment, Favourites or Tasks Click 'Draw Chart'" at bounding box center [529, 271] width 760 height 467
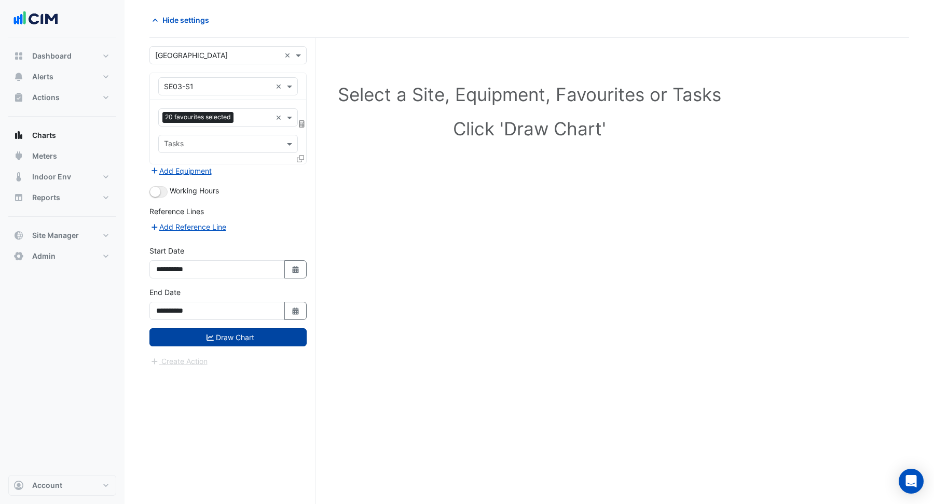
click at [223, 334] on button "Draw Chart" at bounding box center [227, 337] width 157 height 18
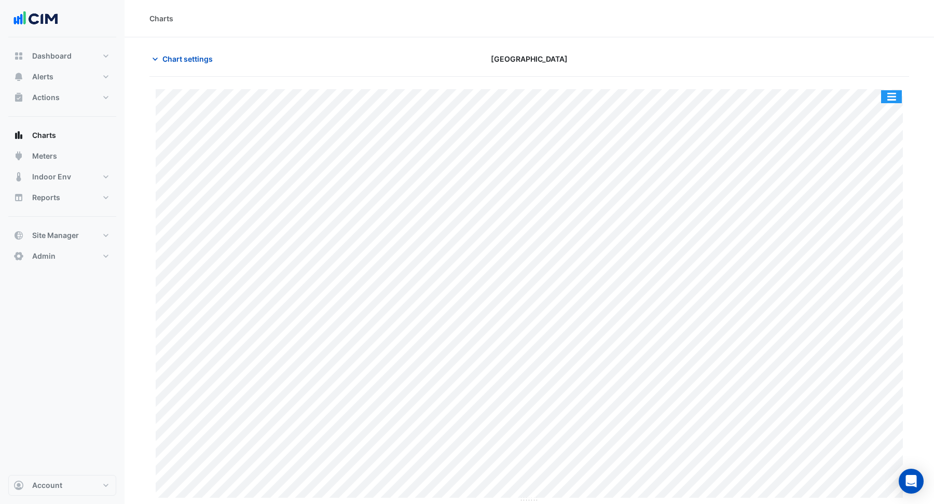
click at [888, 87] on div "Split by Unit Split All Print Save as JPEG Save as PNG Pivot Data Table Export …" at bounding box center [529, 290] width 760 height 426
click at [893, 97] on button "button" at bounding box center [891, 96] width 21 height 13
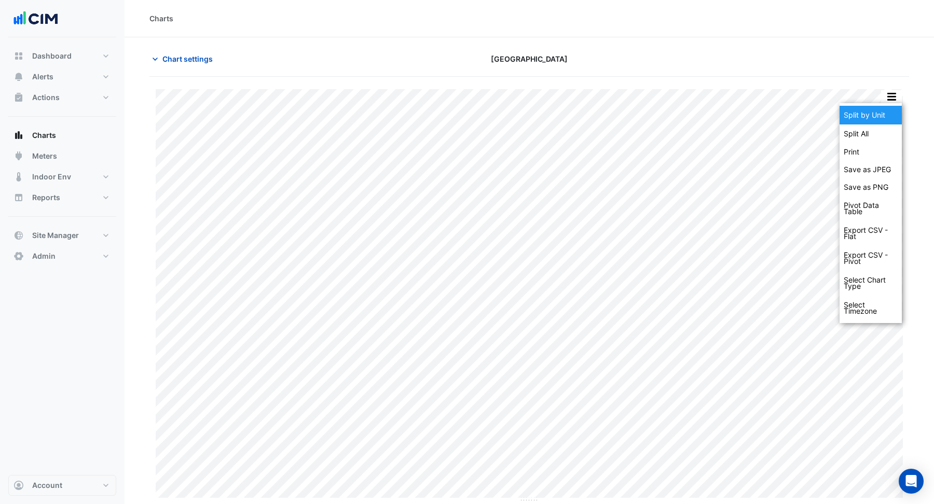
click at [883, 111] on div "Split by Unit" at bounding box center [870, 115] width 62 height 19
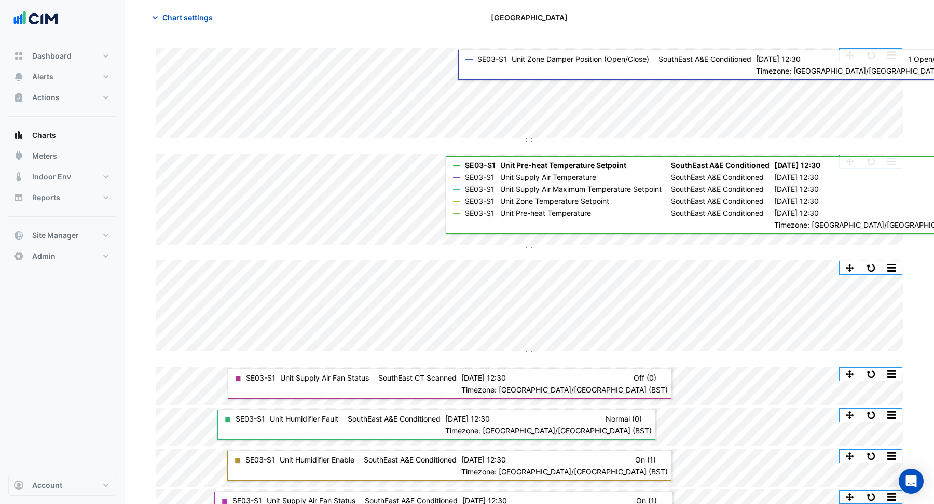
scroll to position [12, 0]
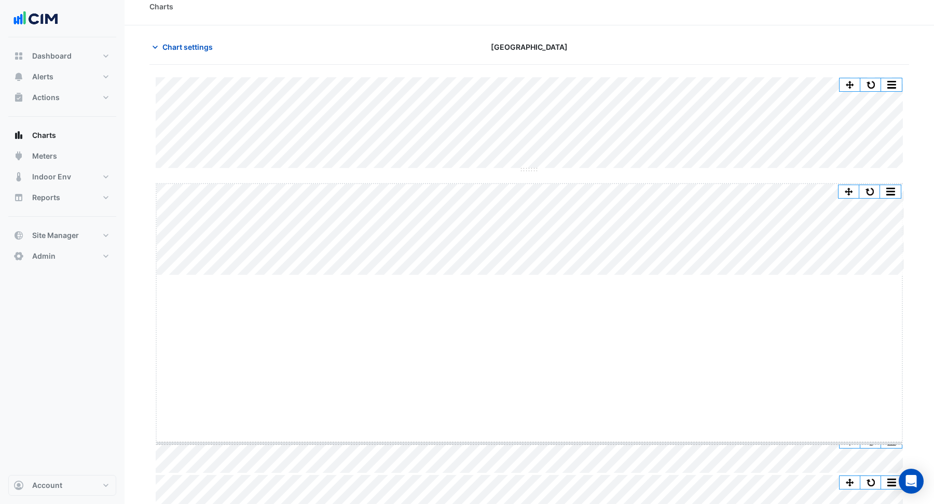
drag, startPoint x: 528, startPoint y: 274, endPoint x: 541, endPoint y: 443, distance: 168.6
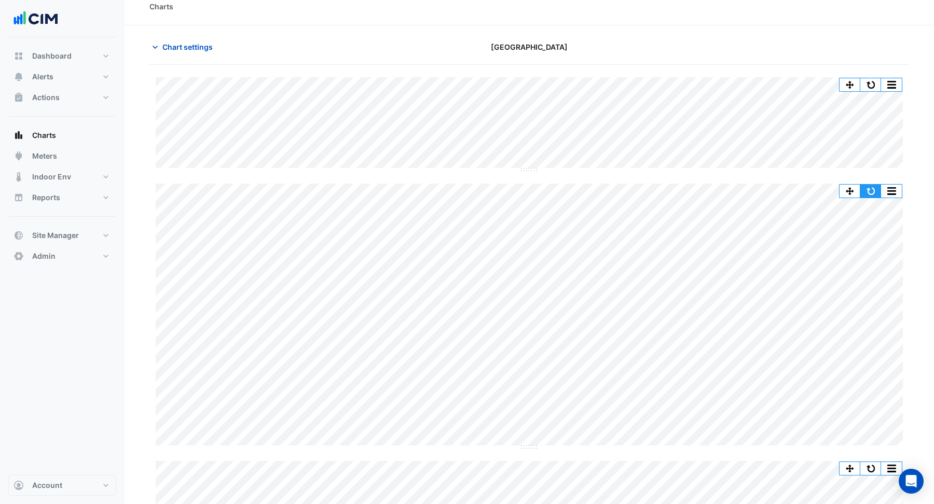
click at [867, 192] on button "button" at bounding box center [870, 191] width 21 height 13
click at [194, 44] on span "Chart settings" at bounding box center [187, 47] width 50 height 11
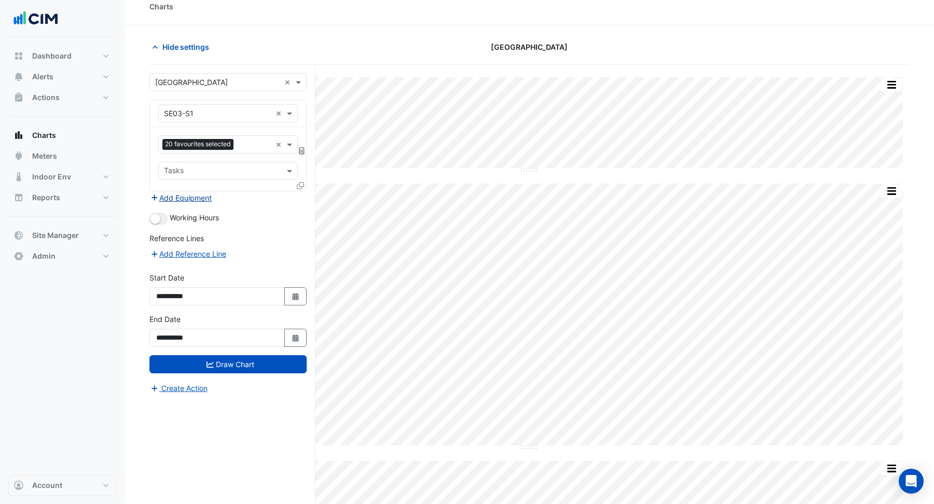
click at [202, 197] on button "Add Equipment" at bounding box center [180, 198] width 63 height 12
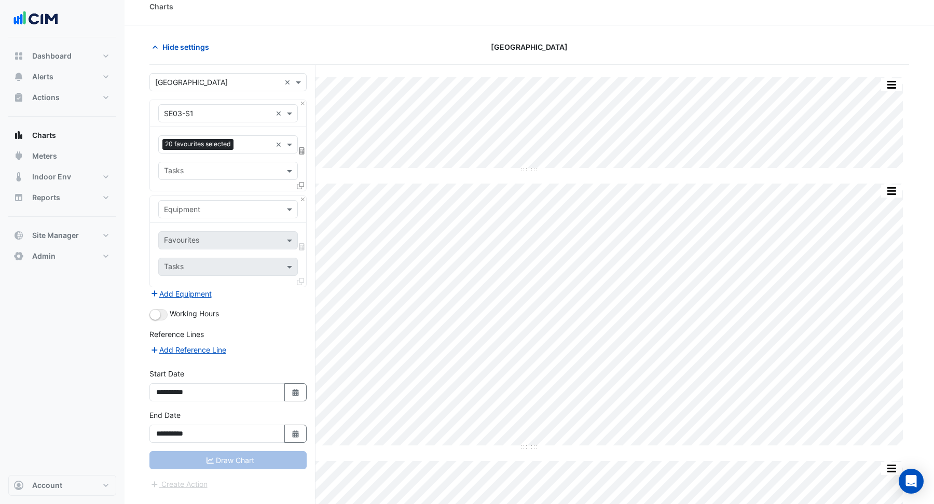
click at [218, 211] on input "text" at bounding box center [217, 209] width 107 height 11
type input "****"
click at [204, 230] on div "Weather" at bounding box center [228, 230] width 139 height 15
click at [206, 240] on input "text" at bounding box center [216, 241] width 105 height 11
type input "****"
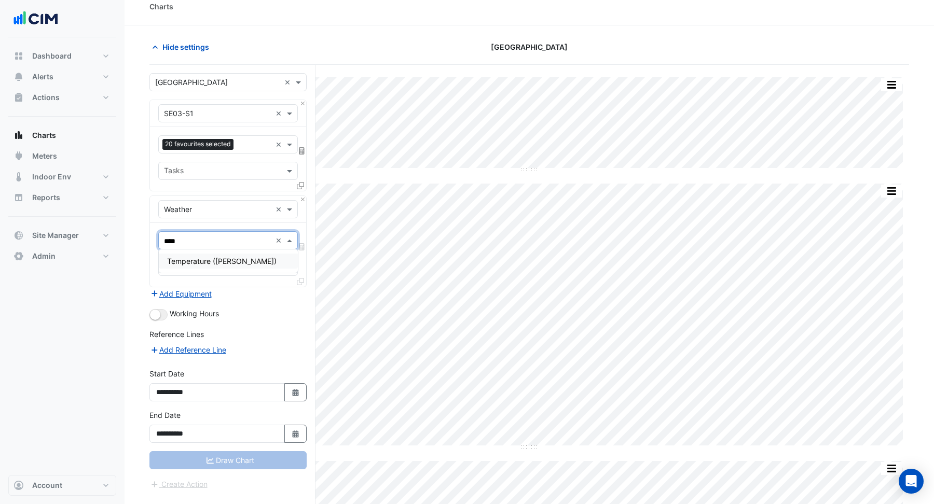
click at [197, 257] on span "Temperature (Celcius)" at bounding box center [221, 261] width 109 height 9
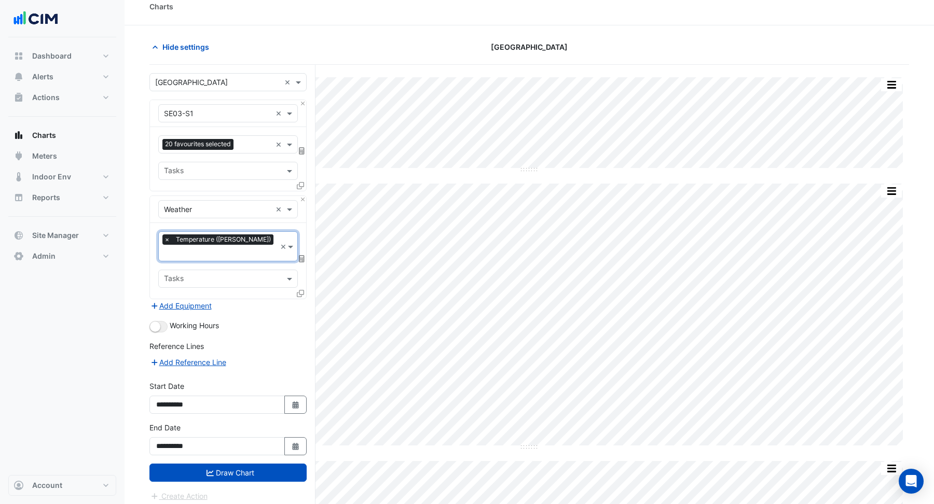
click at [230, 468] on form "Select a Site × Causeway Hospital × Equipment × SE03-S1 × Favourites 20 favouri…" at bounding box center [227, 287] width 157 height 429
click at [230, 464] on button "Draw Chart" at bounding box center [227, 473] width 157 height 18
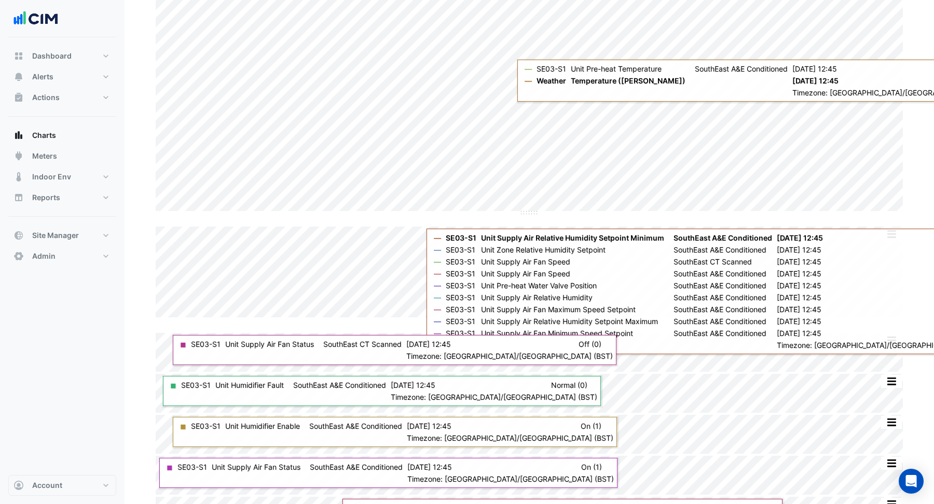
scroll to position [262, 0]
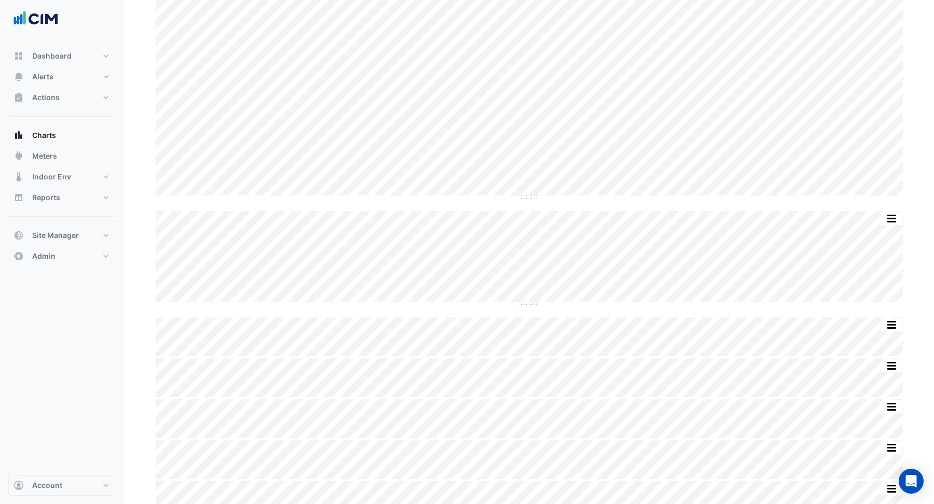
click at [507, 302] on div "Split by Equip Split All Split None Print Save as JPEG Save as PNG Pivot Data T…" at bounding box center [529, 258] width 747 height 94
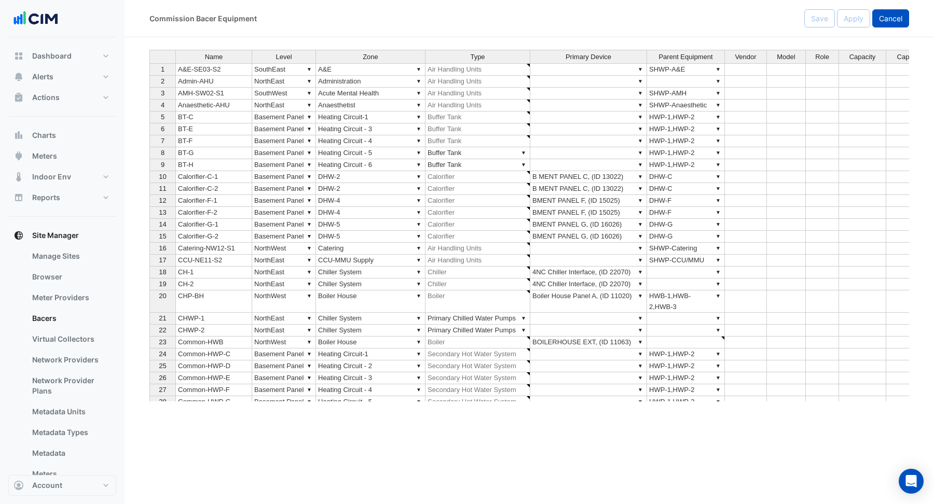
click at [894, 24] on button "Cancel" at bounding box center [890, 18] width 37 height 18
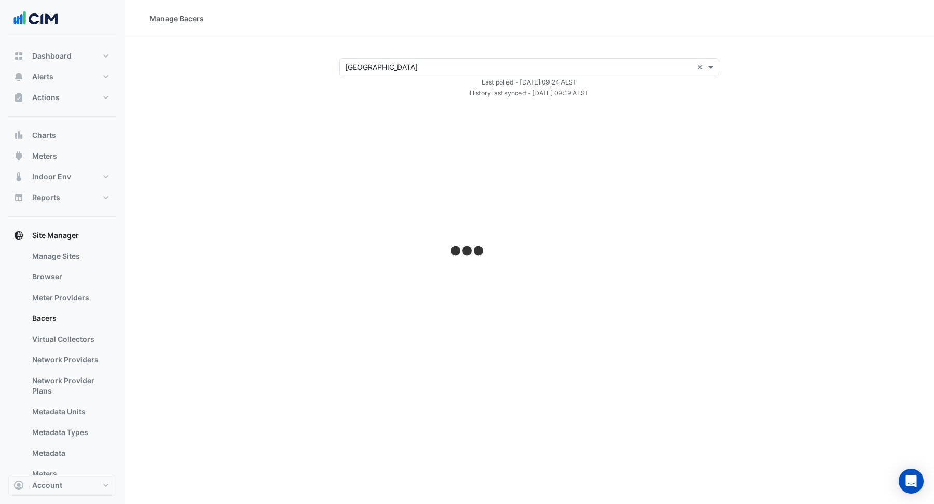
select select "***"
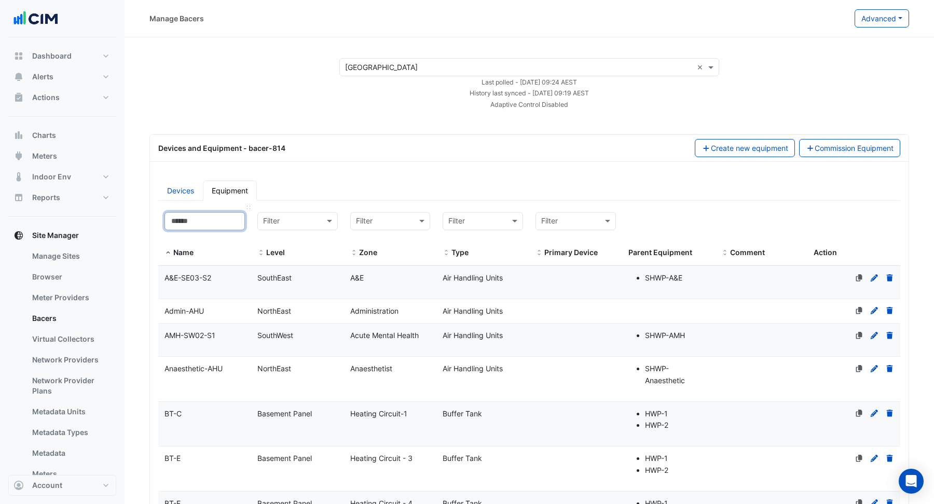
click at [211, 223] on input at bounding box center [204, 221] width 80 height 18
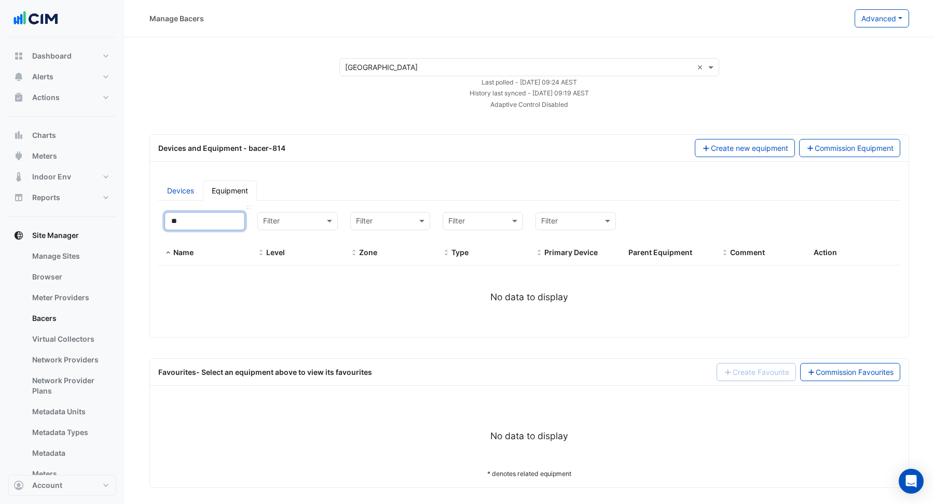
type input "*"
select select "***"
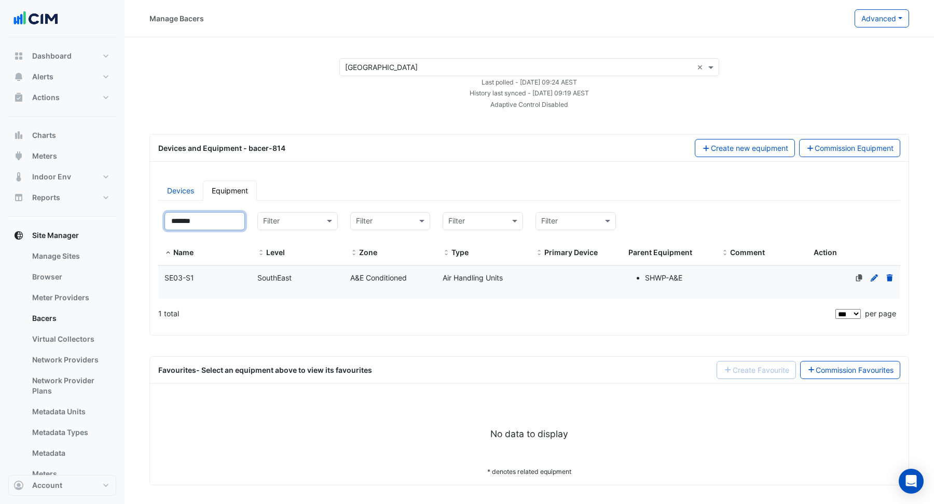
type input "*******"
click at [334, 282] on div "SouthEast" at bounding box center [297, 278] width 93 height 12
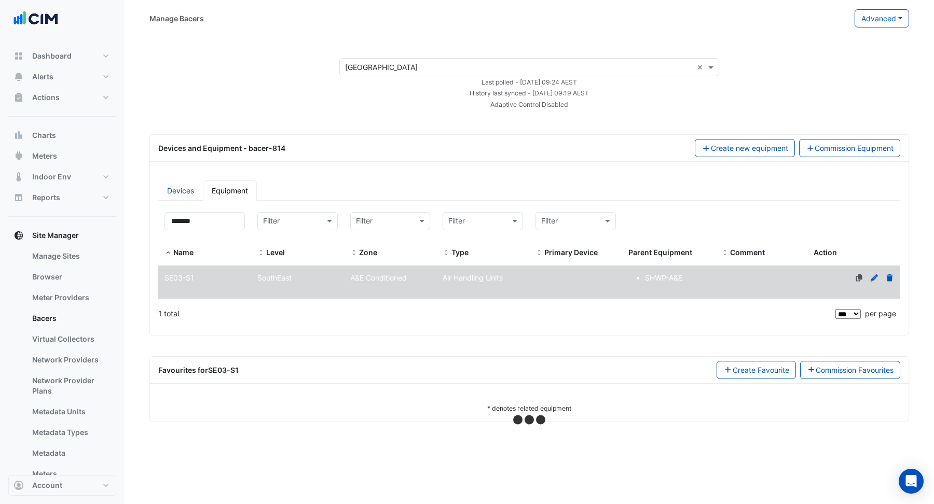
select select "***"
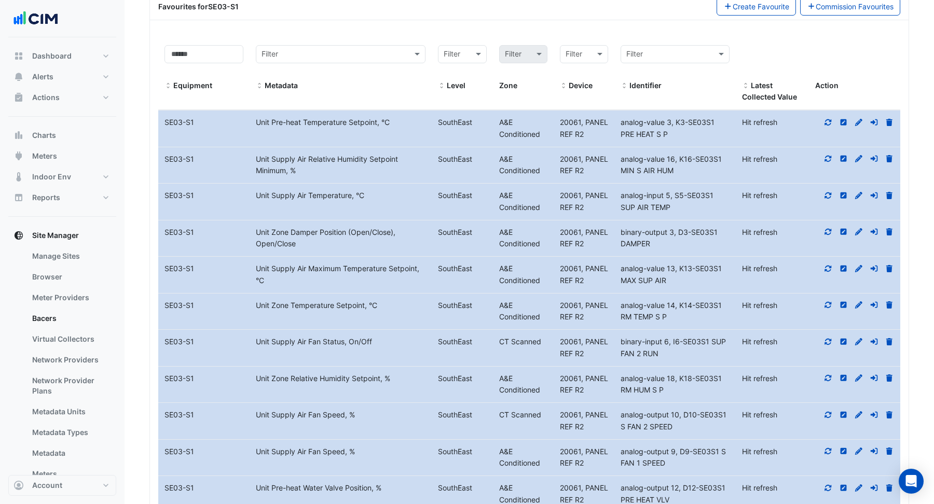
scroll to position [366, 0]
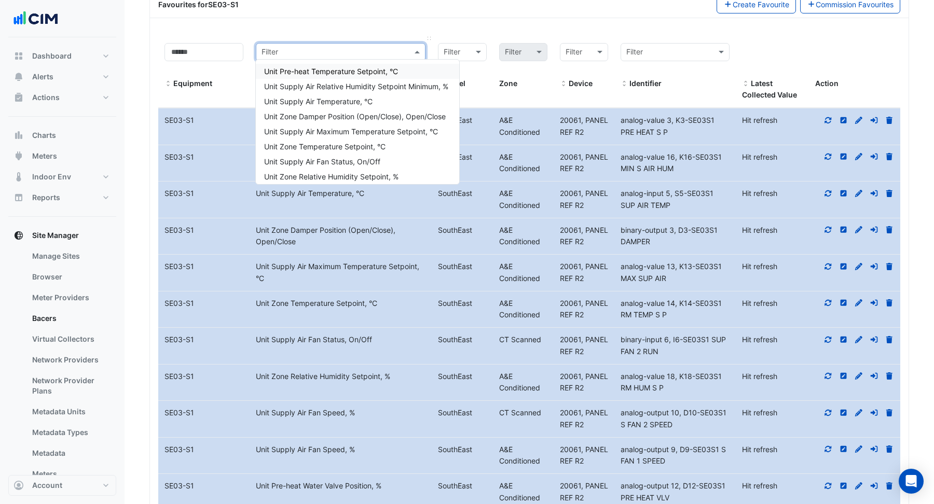
click at [321, 49] on input "text" at bounding box center [330, 53] width 138 height 12
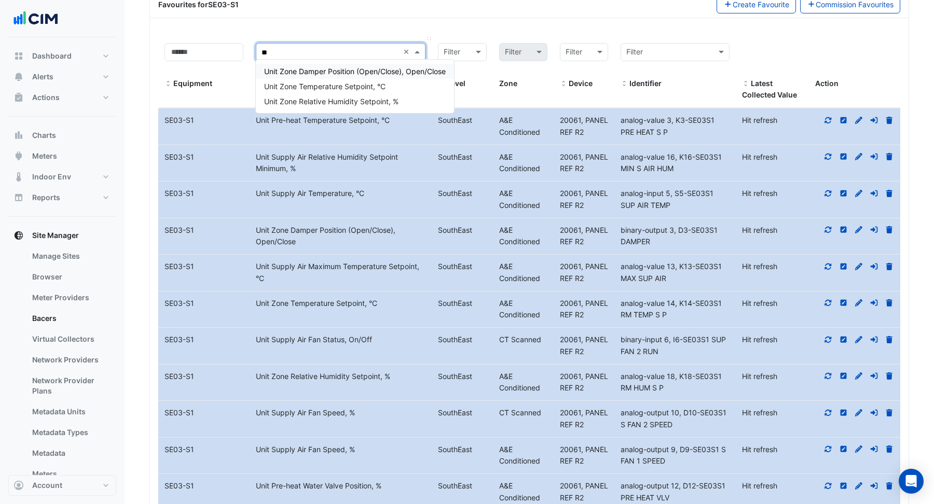
type input "***"
click at [334, 73] on span "Unit Zone Damper Position (Open/Close), Open/Close" at bounding box center [355, 71] width 182 height 9
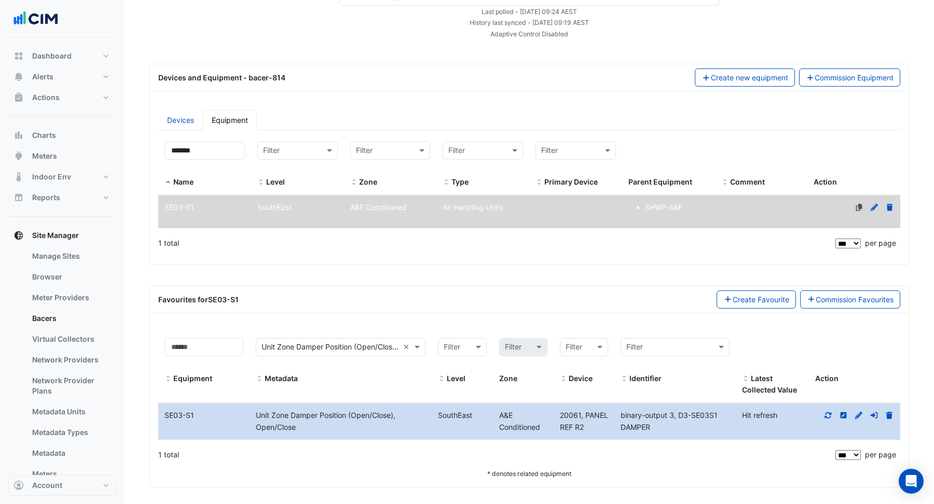
click at [829, 413] on icon at bounding box center [827, 415] width 9 height 7
click at [845, 412] on icon at bounding box center [843, 415] width 6 height 6
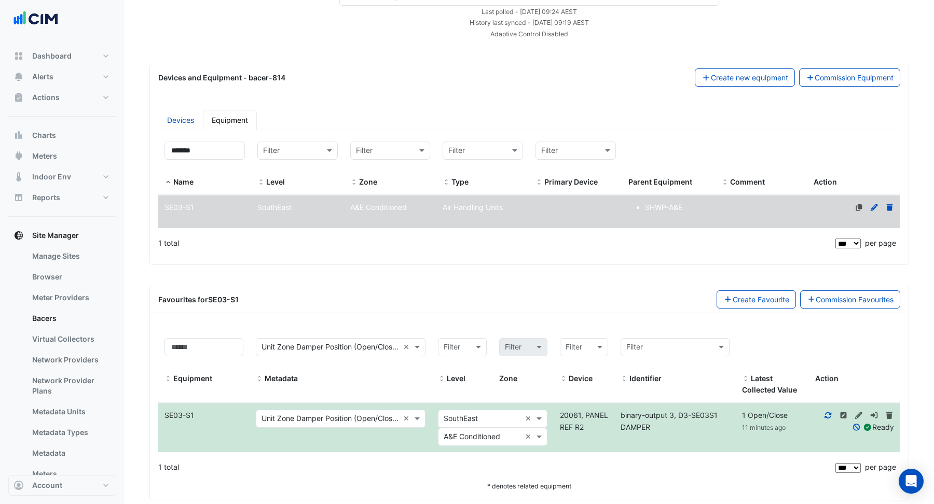
drag, startPoint x: 346, startPoint y: 406, endPoint x: 350, endPoint y: 415, distance: 9.7
click at [346, 410] on div "Metadata Unit Zone Damper Position (Open/Close), Open/Close ×" at bounding box center [341, 419] width 170 height 18
click at [350, 416] on input "text" at bounding box center [330, 419] width 138 height 12
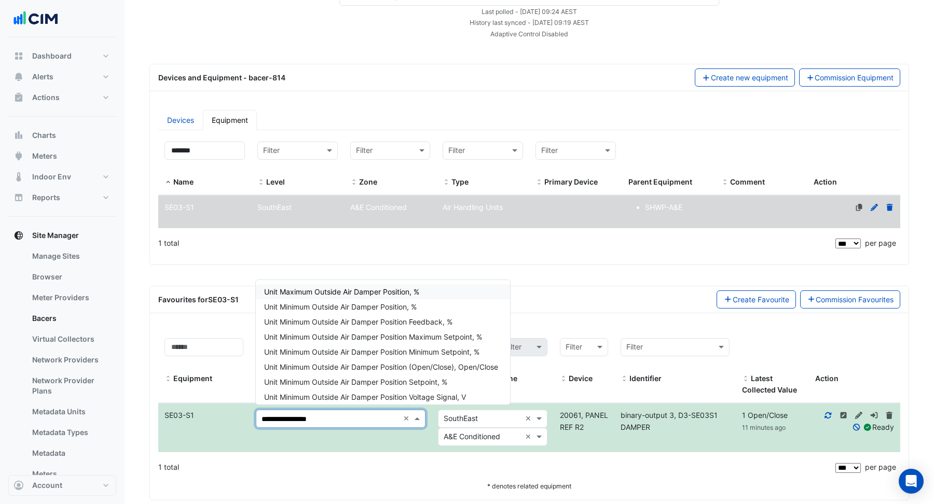
type input "**********"
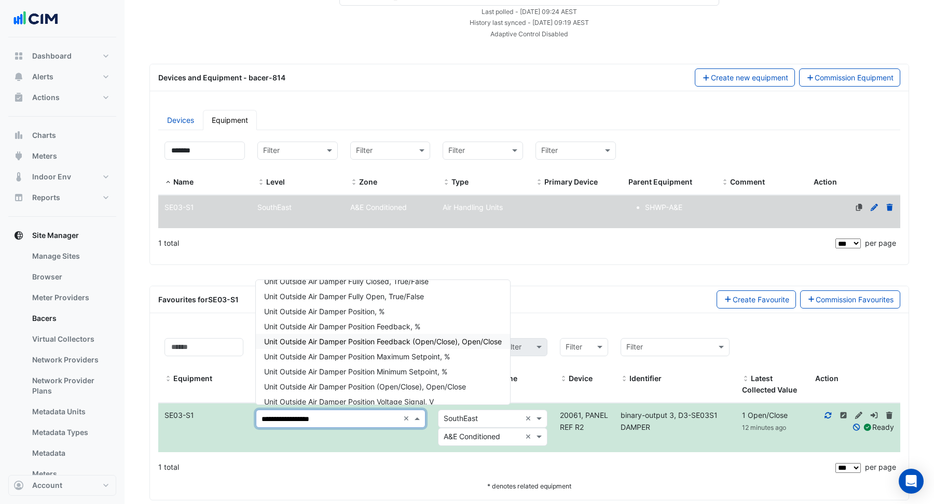
scroll to position [154, 0]
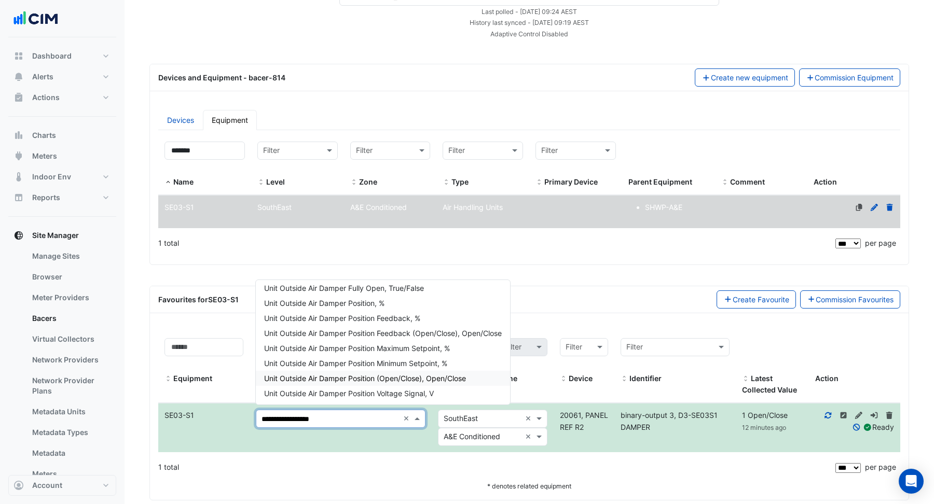
click at [438, 381] on span "Unit Outside Air Damper Position (Open/Close), Open/Close" at bounding box center [365, 378] width 202 height 9
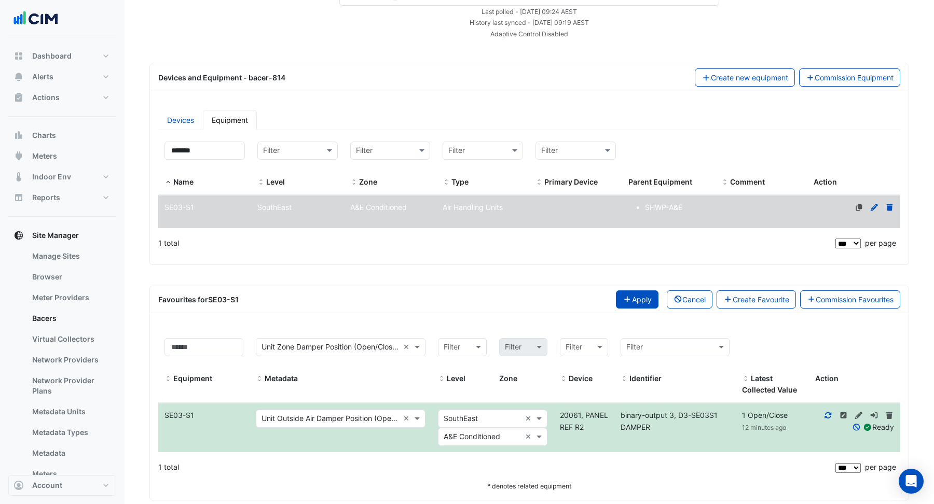
click at [642, 301] on button "Apply" at bounding box center [637, 300] width 43 height 18
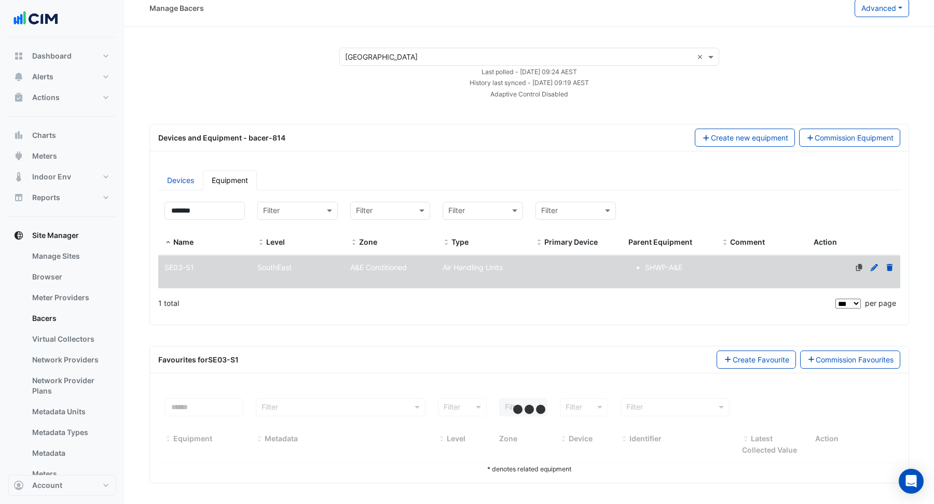
scroll to position [6, 0]
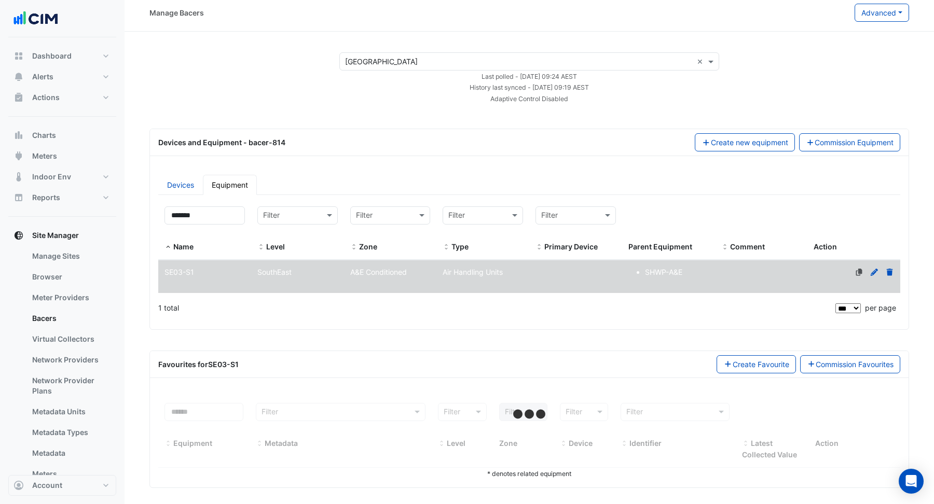
select select "***"
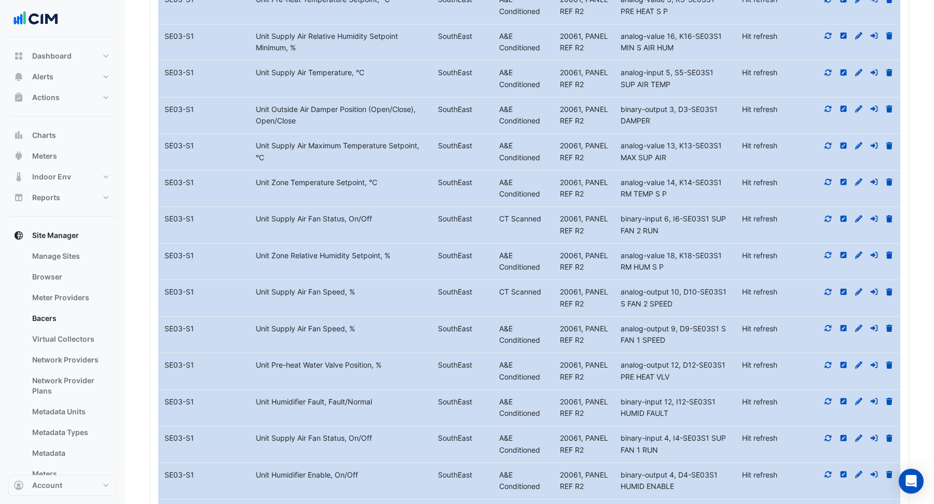
scroll to position [486, 0]
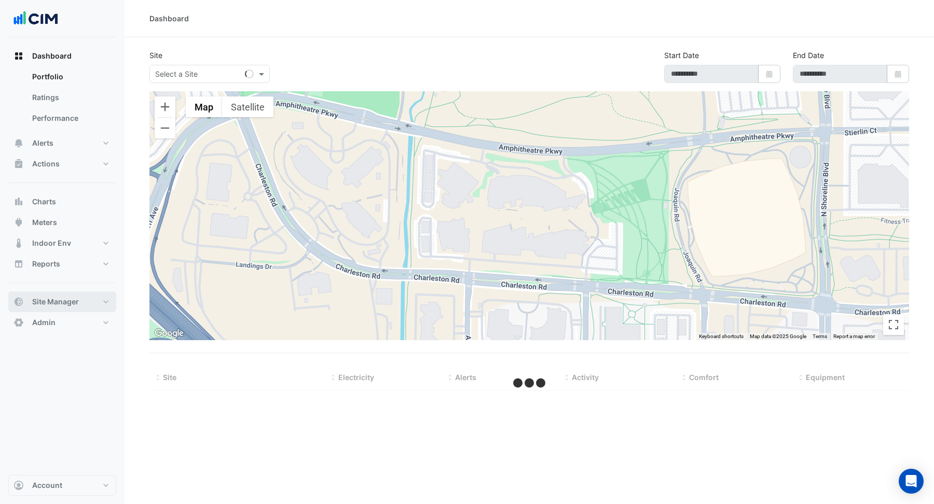
click at [67, 306] on span "Site Manager" at bounding box center [55, 302] width 47 height 10
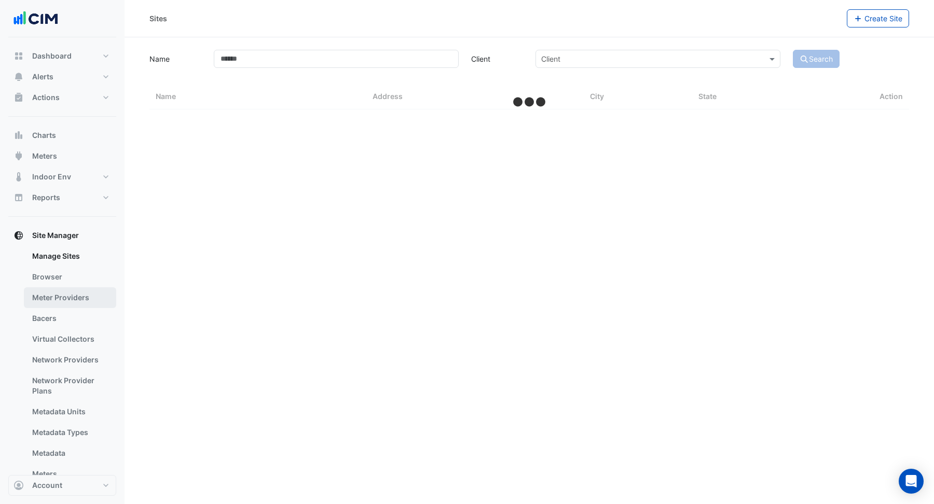
click at [50, 310] on link "Bacers" at bounding box center [70, 318] width 92 height 21
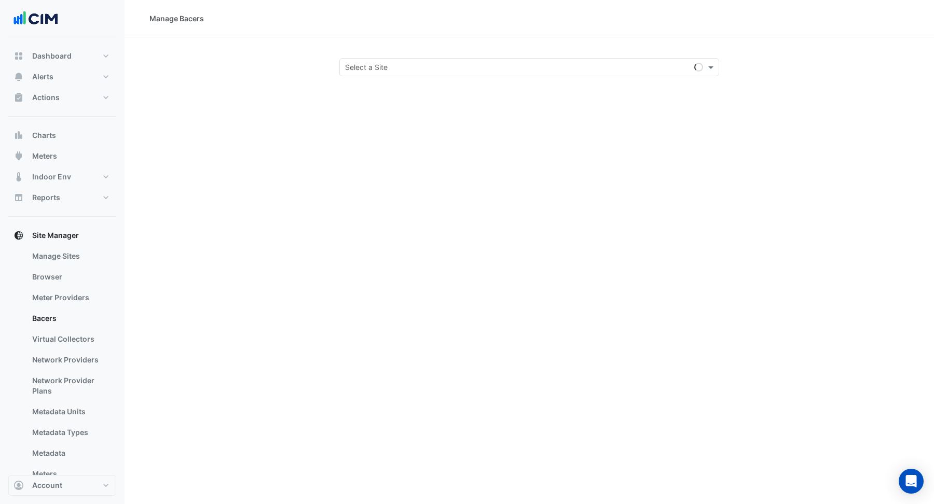
click at [405, 59] on div "Select a Site" at bounding box center [529, 67] width 380 height 18
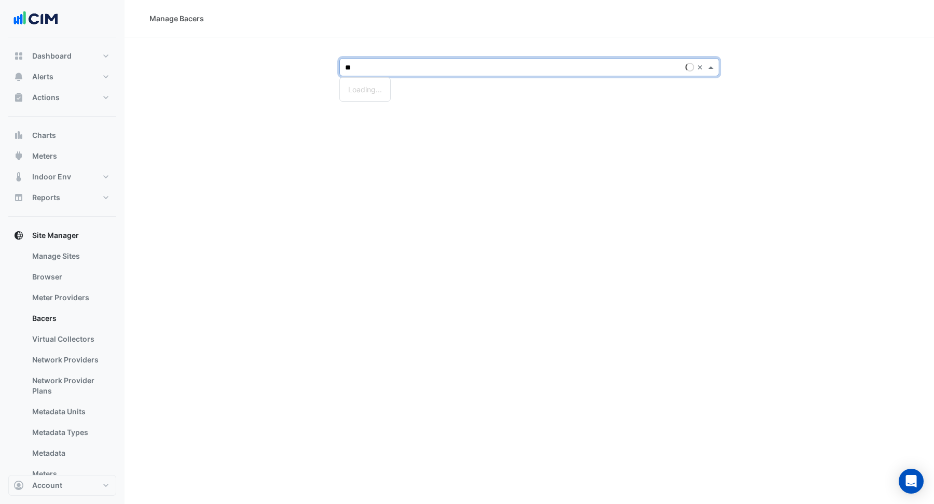
type input "***"
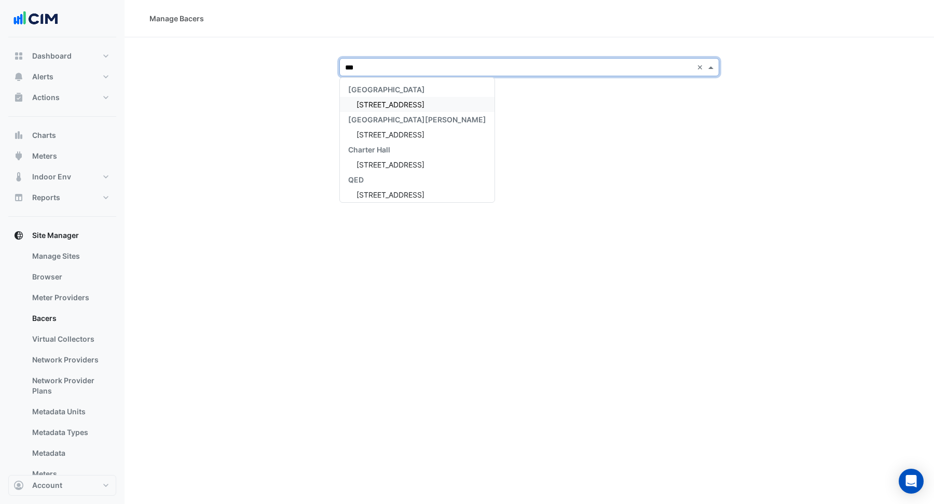
click at [385, 105] on span "[STREET_ADDRESS]" at bounding box center [390, 104] width 68 height 9
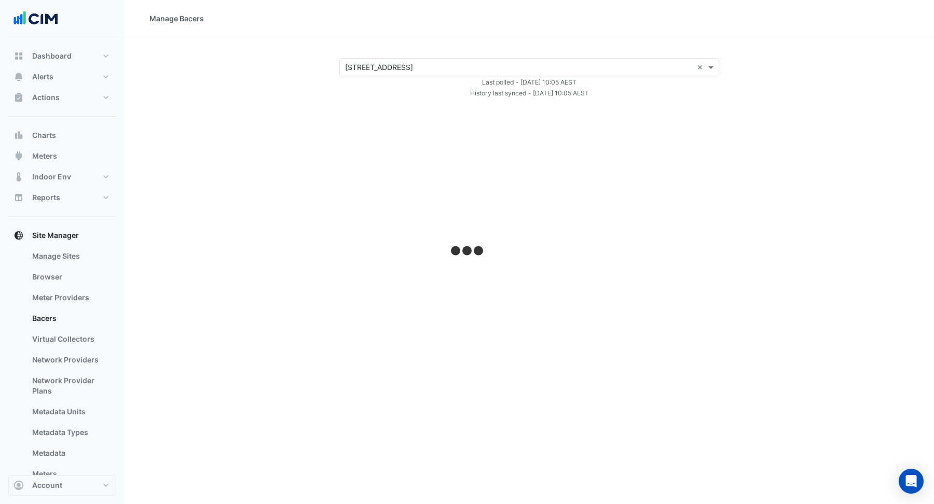
select select "***"
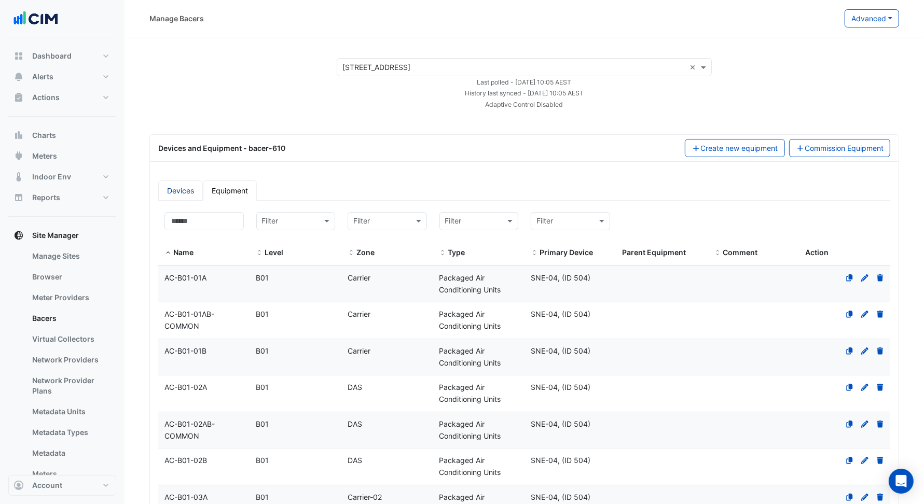
click at [181, 188] on link "Devices" at bounding box center [180, 191] width 45 height 20
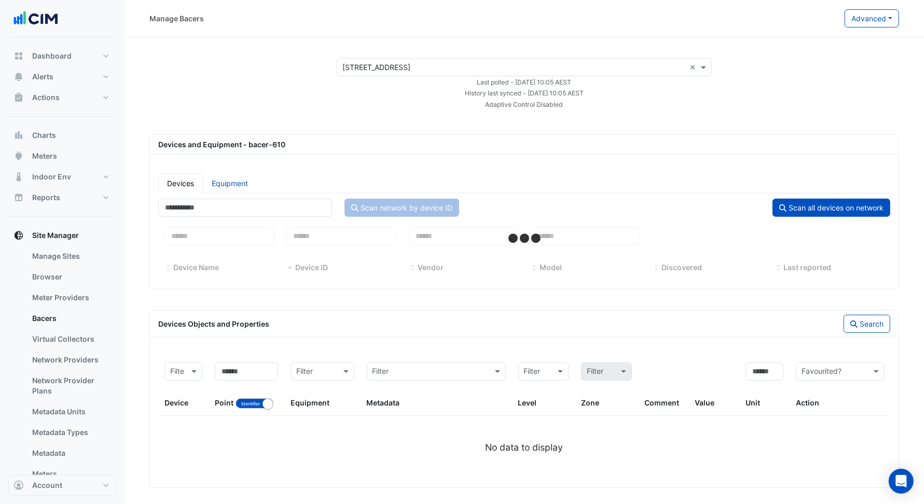
select select "***"
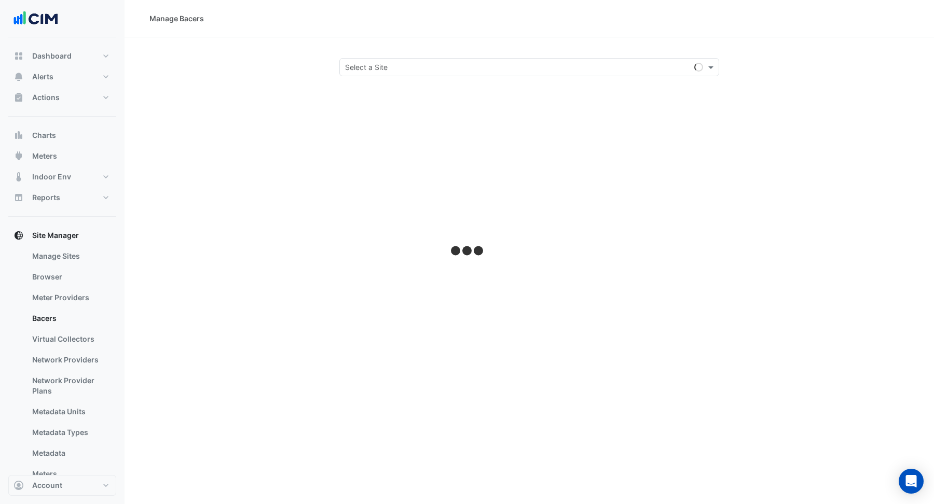
click at [421, 74] on div "Select a Site" at bounding box center [529, 67] width 380 height 18
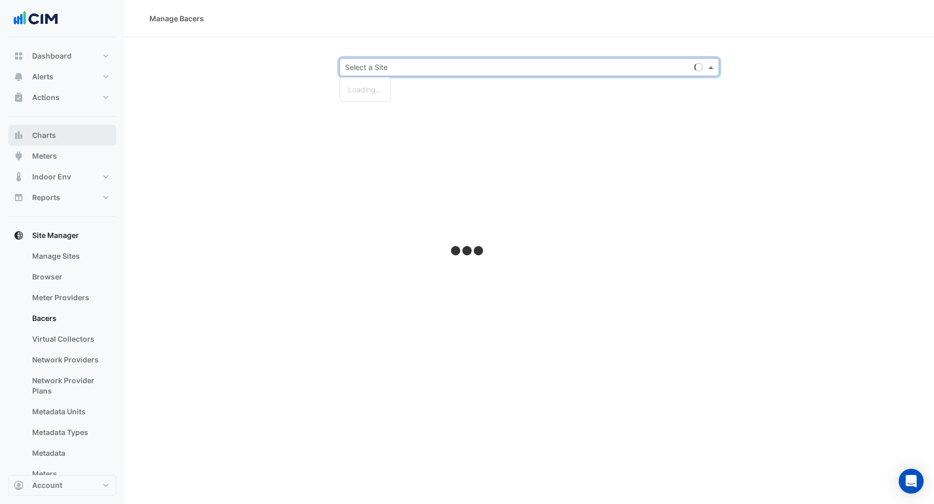
click at [47, 140] on span "Charts" at bounding box center [44, 135] width 24 height 10
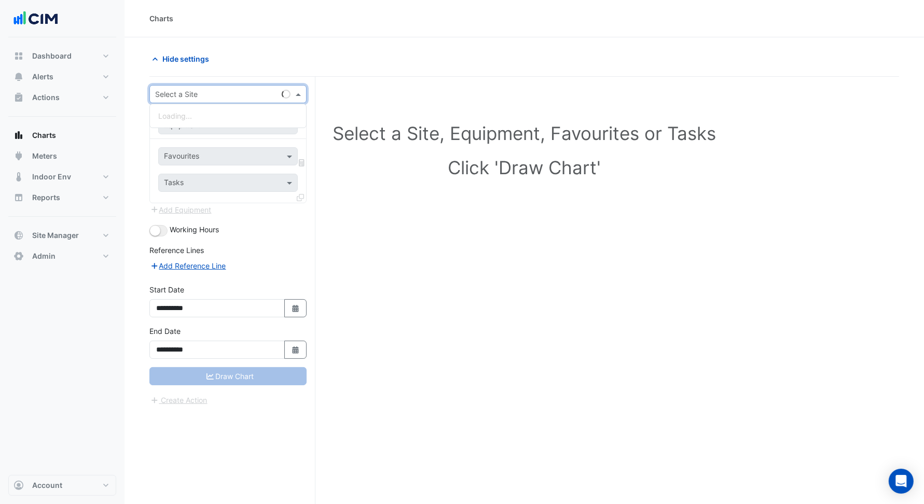
click at [206, 90] on input "text" at bounding box center [217, 94] width 125 height 11
type input "*******"
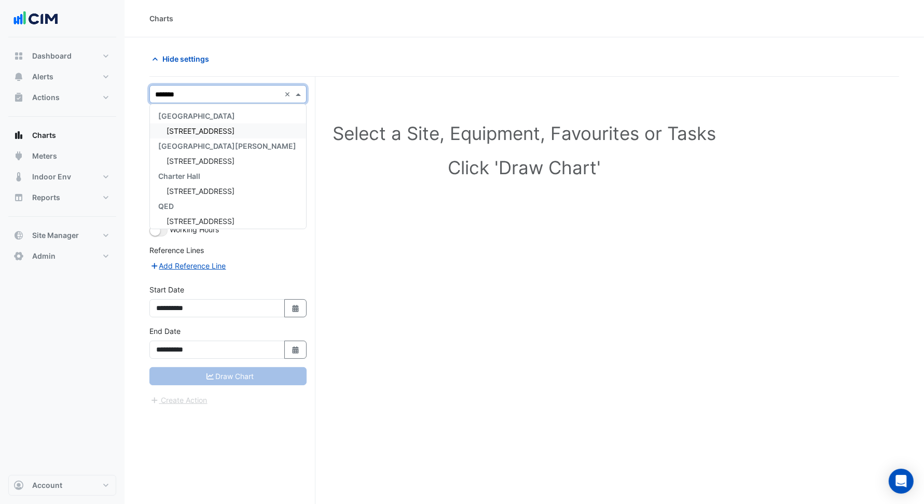
click at [211, 123] on div "[STREET_ADDRESS]" at bounding box center [228, 130] width 156 height 15
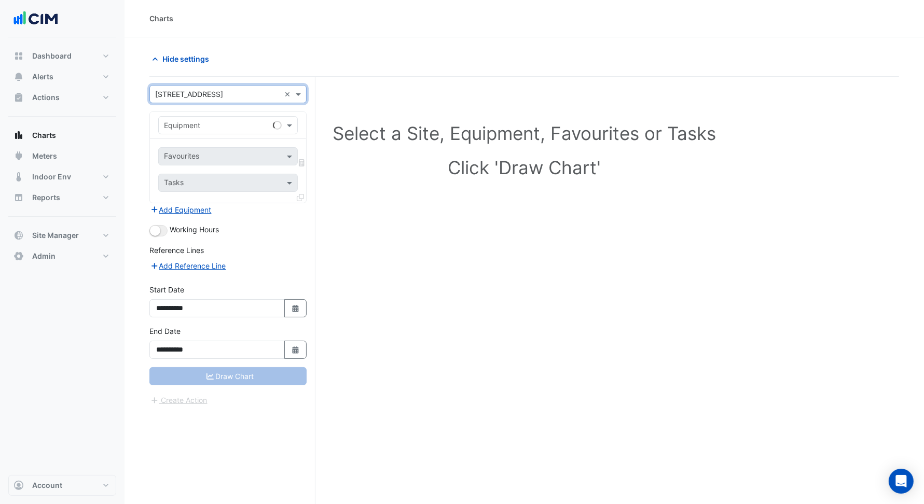
click at [213, 126] on input "text" at bounding box center [217, 125] width 107 height 11
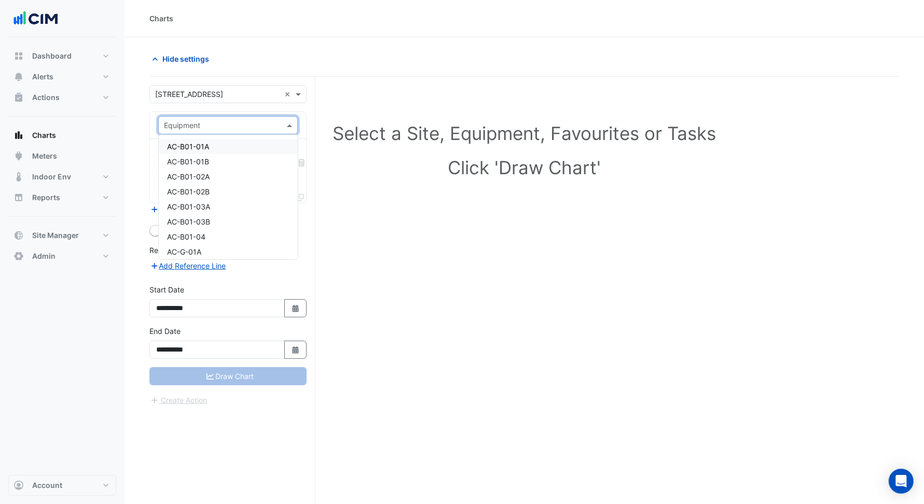
click at [214, 141] on div "AC-B01-01A" at bounding box center [228, 146] width 139 height 15
click at [236, 154] on input "text" at bounding box center [216, 157] width 105 height 11
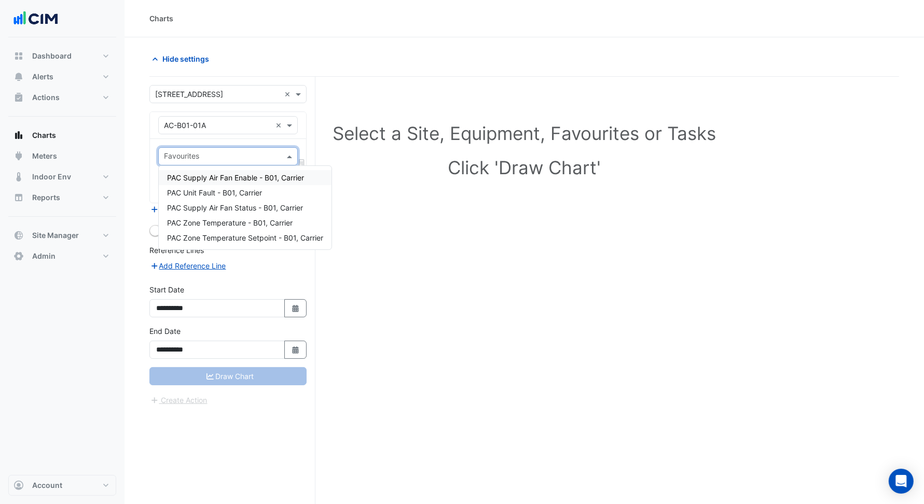
click at [243, 183] on div "PAC Supply Air Fan Enable - B01, Carrier" at bounding box center [245, 177] width 173 height 15
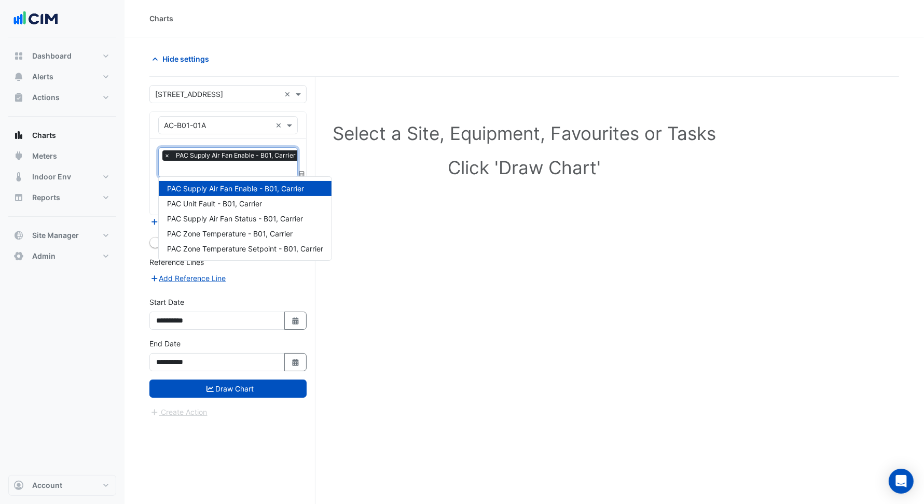
click at [239, 173] on input "text" at bounding box center [232, 169] width 137 height 11
click at [252, 231] on span "PAC Zone Temperature - B01, Carrier" at bounding box center [230, 233] width 126 height 9
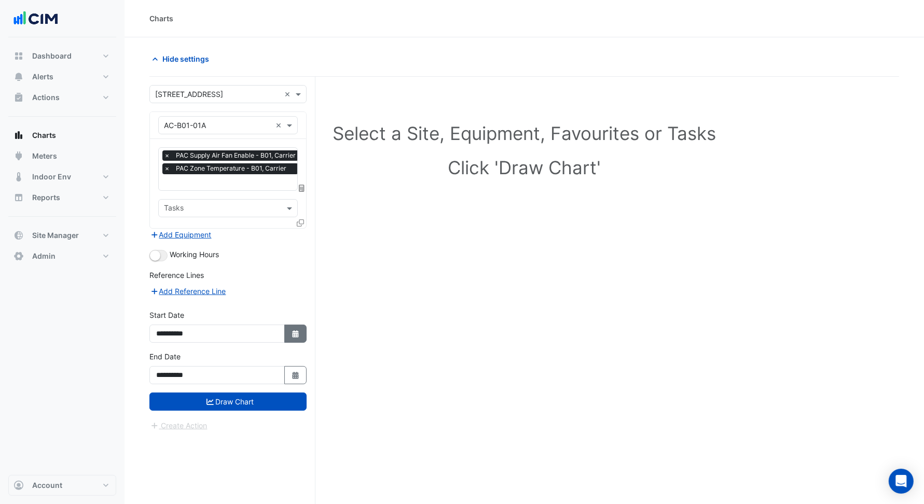
click at [293, 330] on icon "Select Date" at bounding box center [295, 333] width 9 height 7
select select "*"
select select "****"
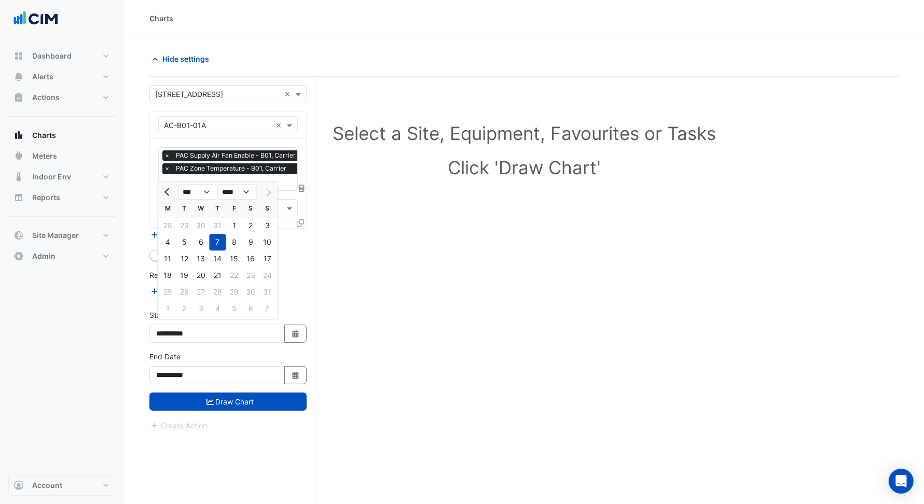
click at [169, 196] on button "Previous month" at bounding box center [168, 192] width 12 height 17
click at [169, 197] on button "Previous month" at bounding box center [168, 192] width 12 height 17
select select "*"
click at [260, 228] on div "1" at bounding box center [267, 225] width 17 height 17
type input "**********"
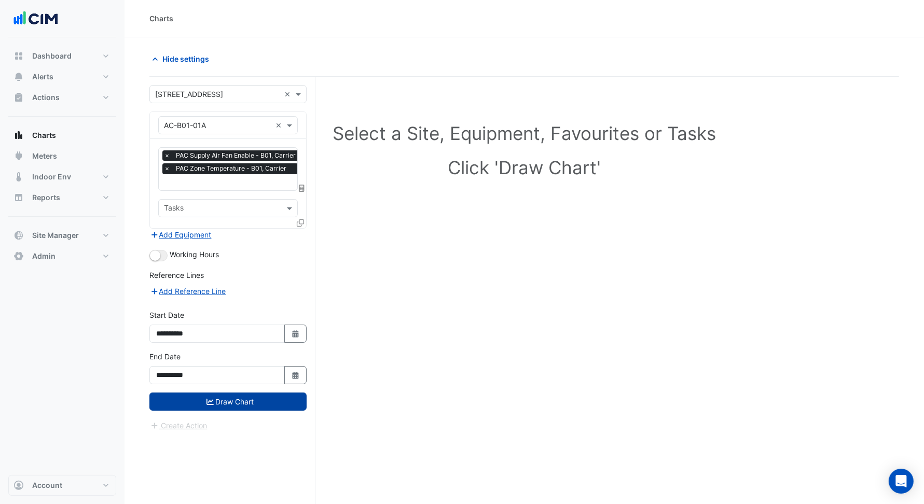
click at [260, 393] on button "Draw Chart" at bounding box center [227, 402] width 157 height 18
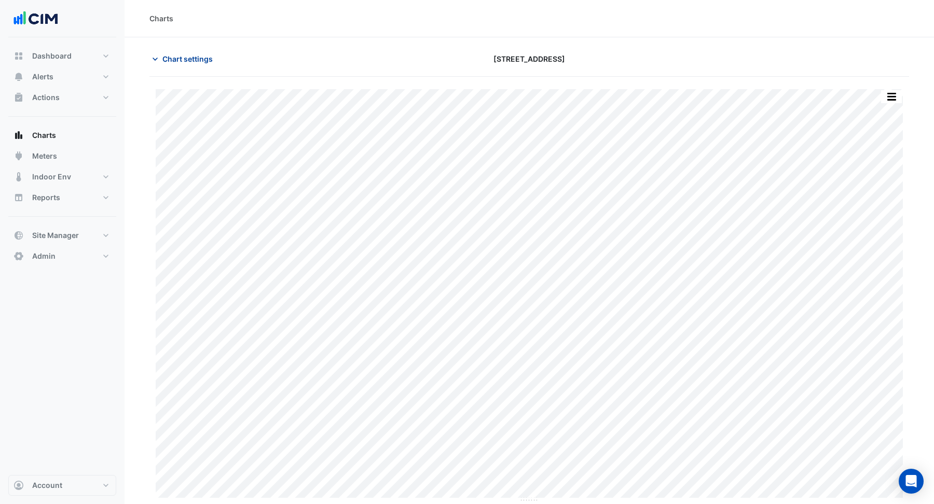
click at [185, 62] on span "Chart settings" at bounding box center [187, 58] width 50 height 11
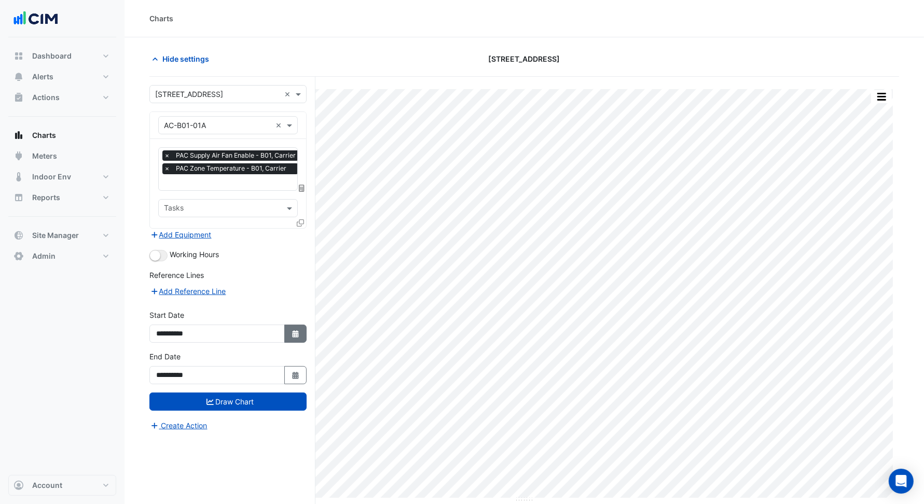
click at [302, 332] on button "Select Date" at bounding box center [295, 334] width 23 height 18
select select "*"
select select "****"
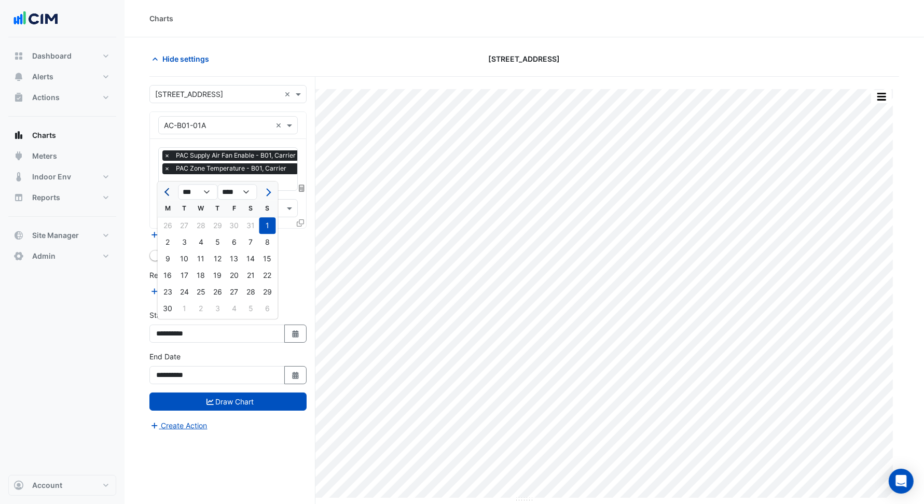
click at [170, 191] on span "Previous month" at bounding box center [168, 192] width 8 height 8
click at [162, 187] on button "Previous month" at bounding box center [168, 192] width 12 height 17
select select "*"
click at [184, 223] on div "1" at bounding box center [184, 225] width 17 height 17
type input "**********"
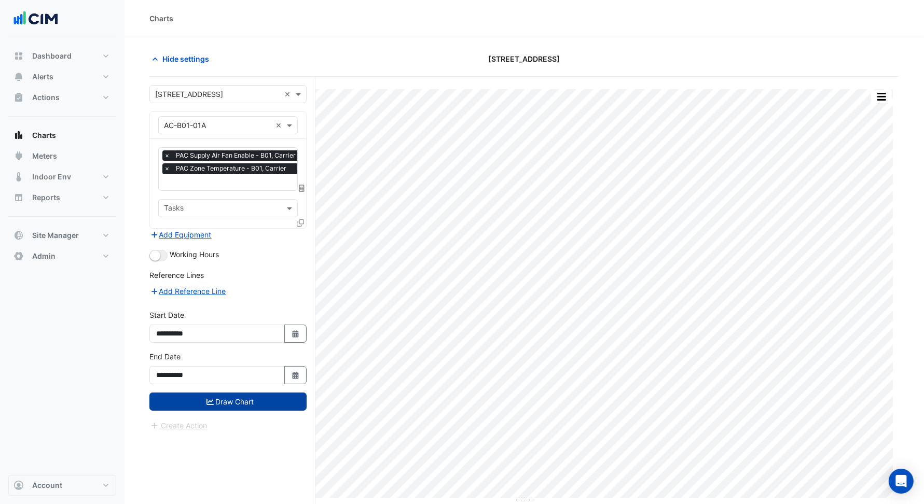
click at [240, 399] on button "Draw Chart" at bounding box center [227, 402] width 157 height 18
